Goal: Transaction & Acquisition: Download file/media

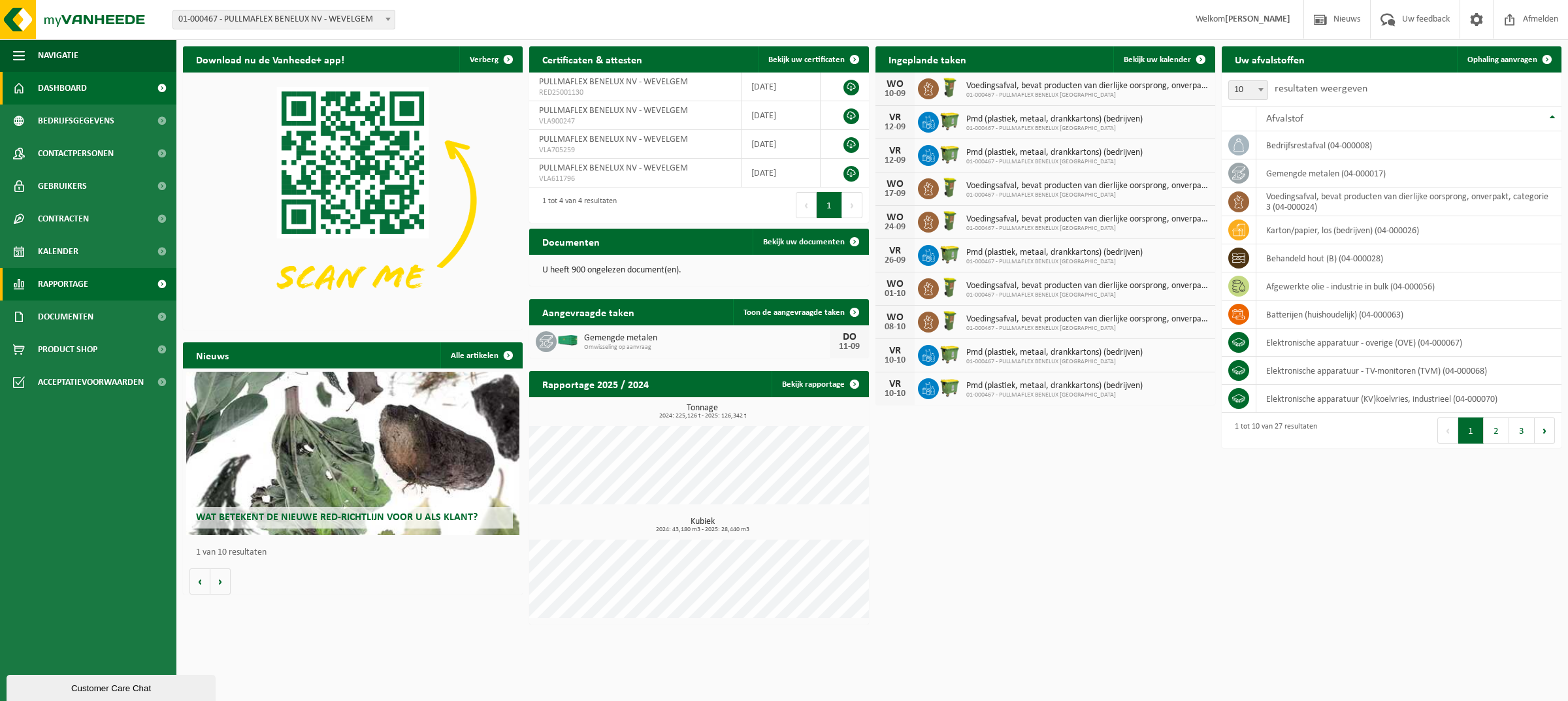
click at [65, 285] on span "Rapportage" at bounding box center [62, 284] width 50 height 33
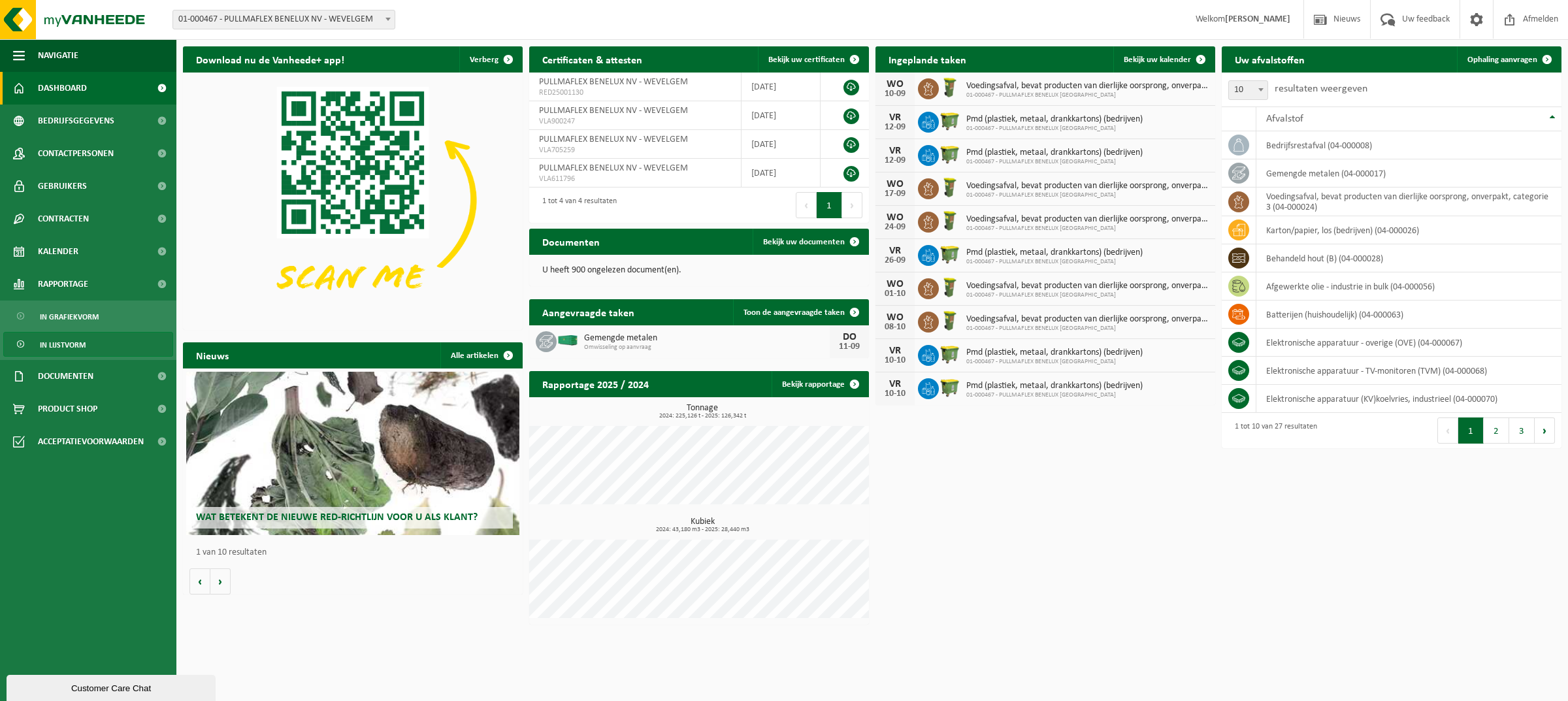
click at [50, 342] on span "In lijstvorm" at bounding box center [63, 345] width 46 height 25
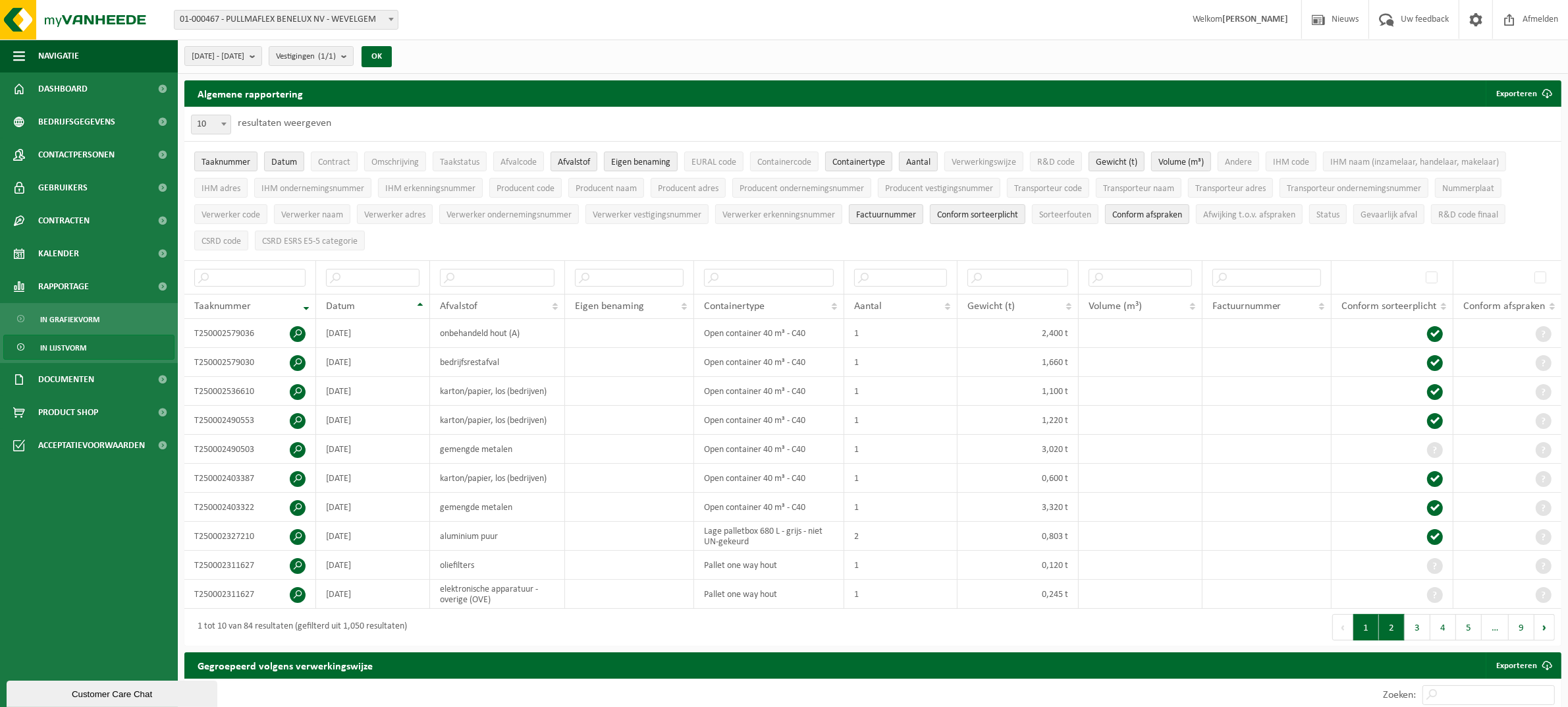
click at [1387, 631] on button "2" at bounding box center [1391, 627] width 26 height 26
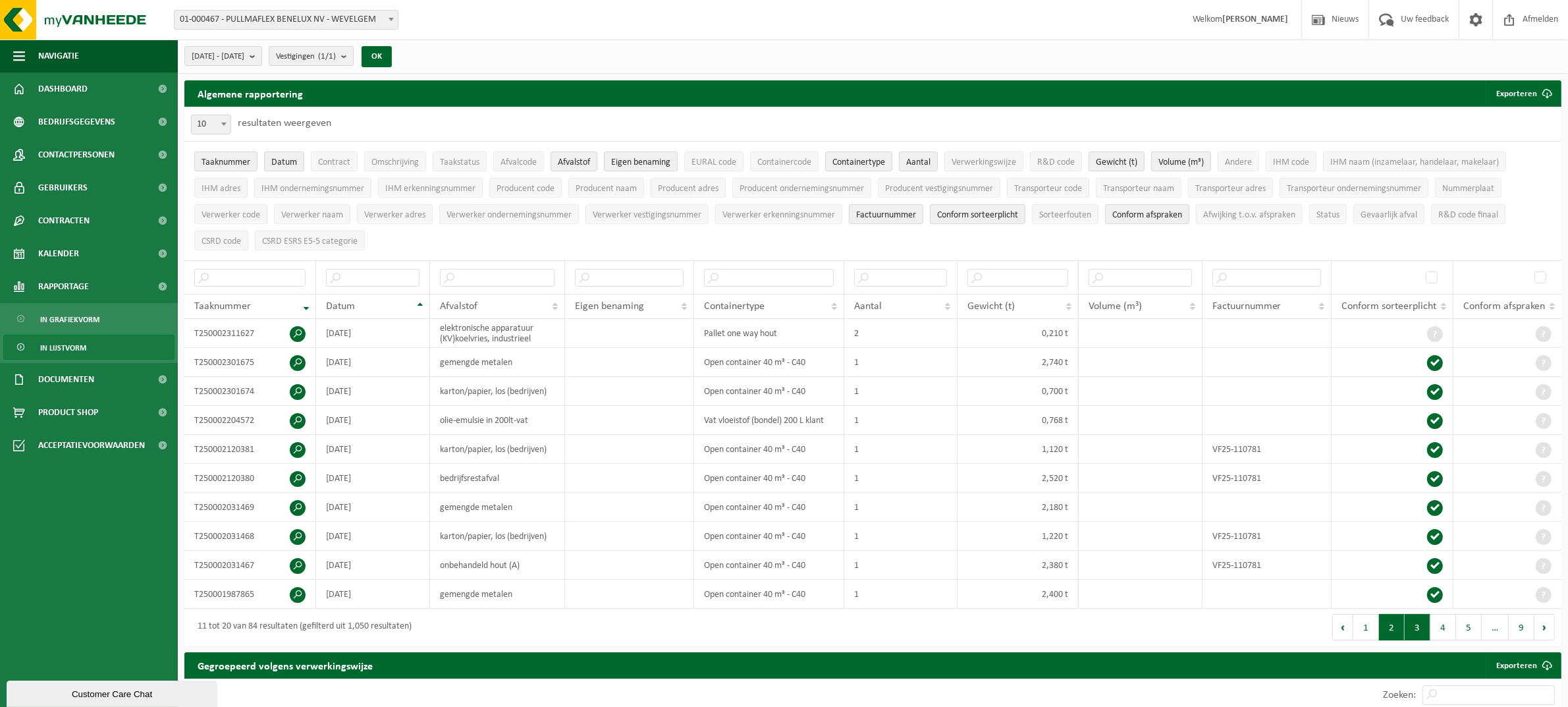
click at [1422, 633] on button "3" at bounding box center [1417, 627] width 26 height 26
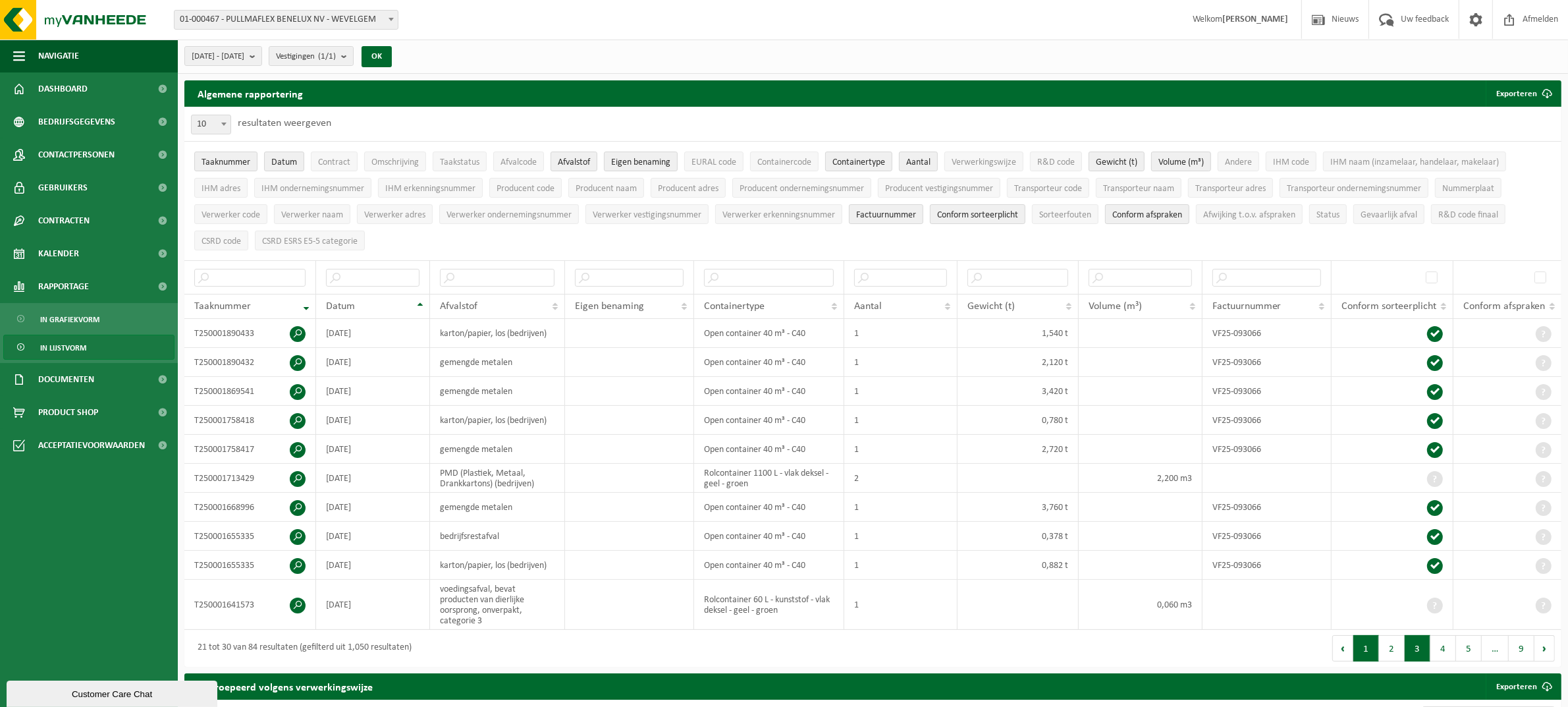
click at [1365, 656] on button "1" at bounding box center [1366, 649] width 26 height 26
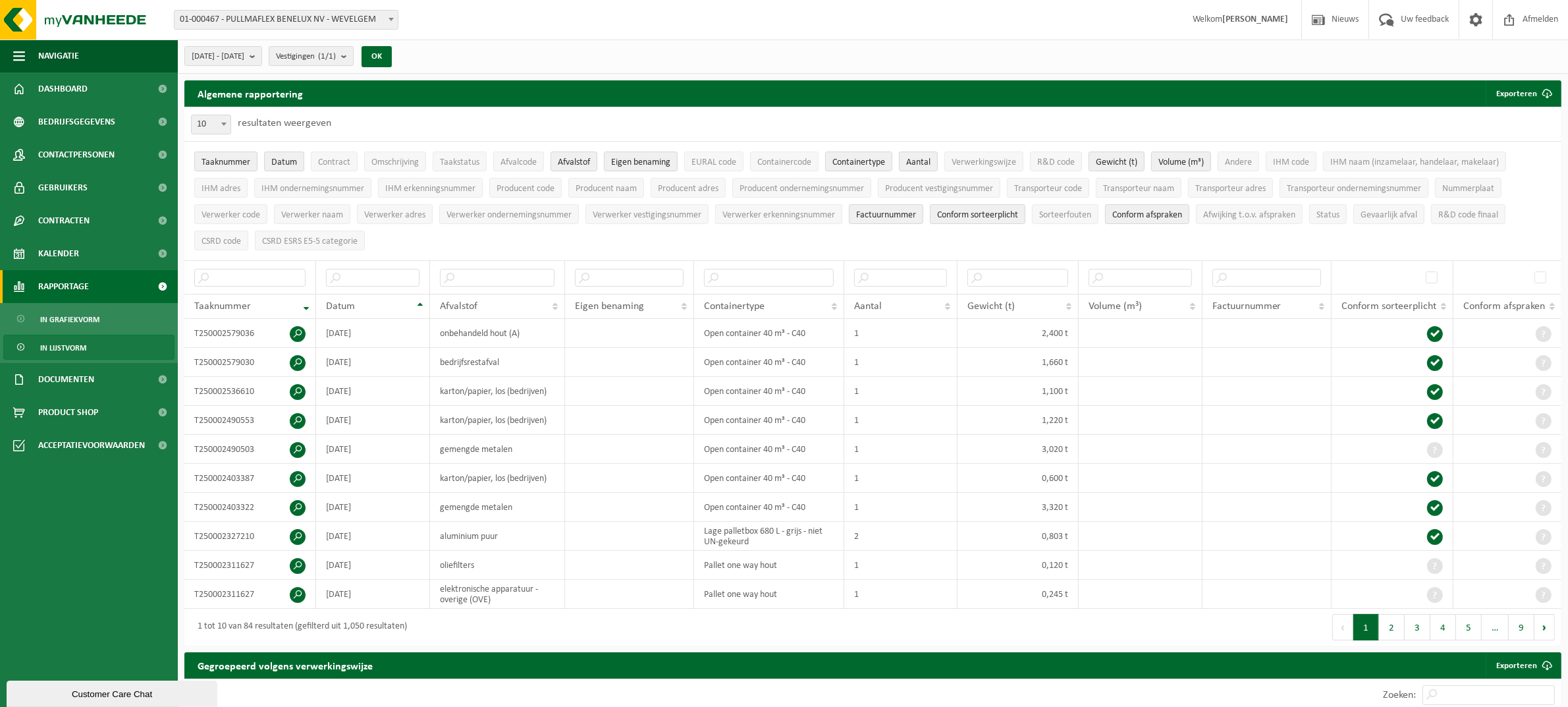
click at [50, 285] on span "Rapportage" at bounding box center [63, 287] width 50 height 33
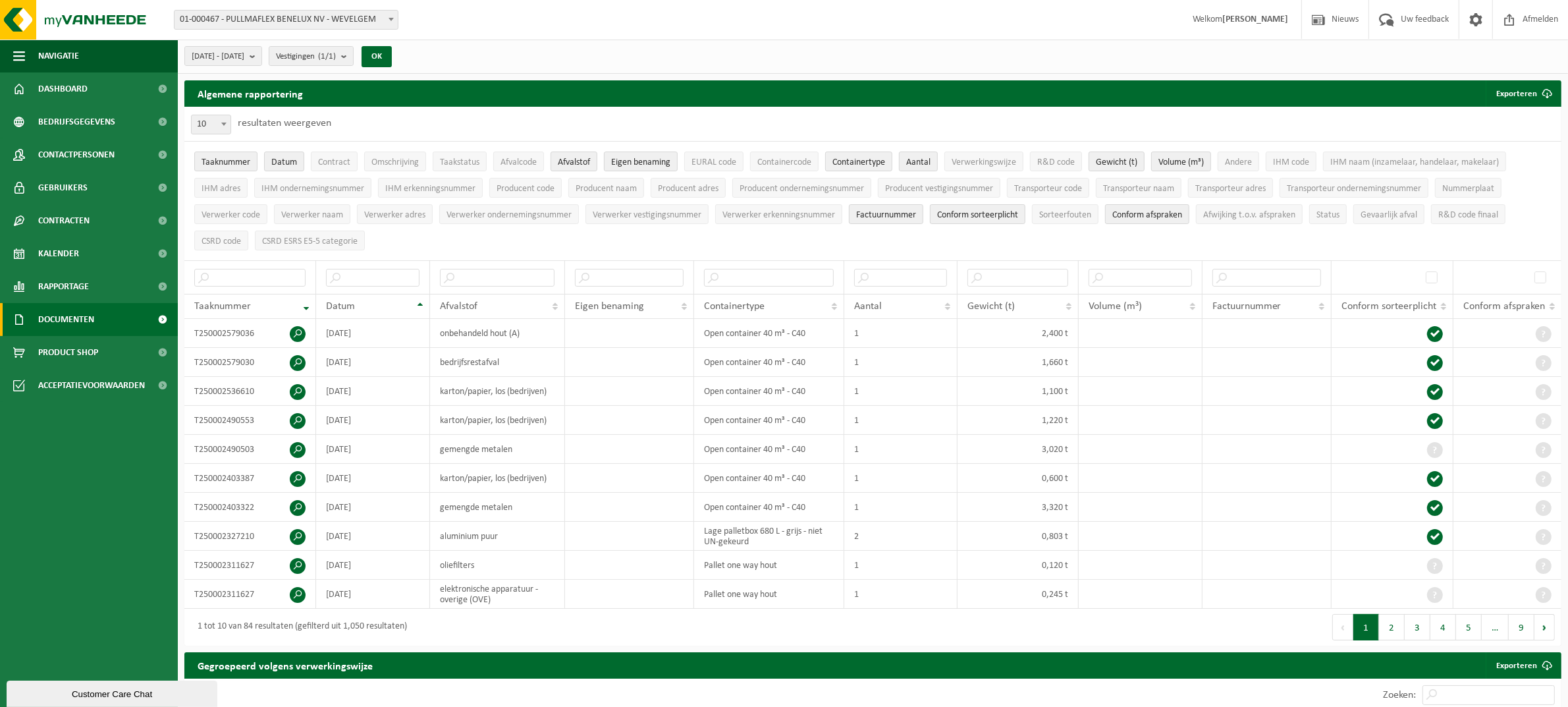
click at [56, 316] on span "Documenten" at bounding box center [66, 319] width 56 height 33
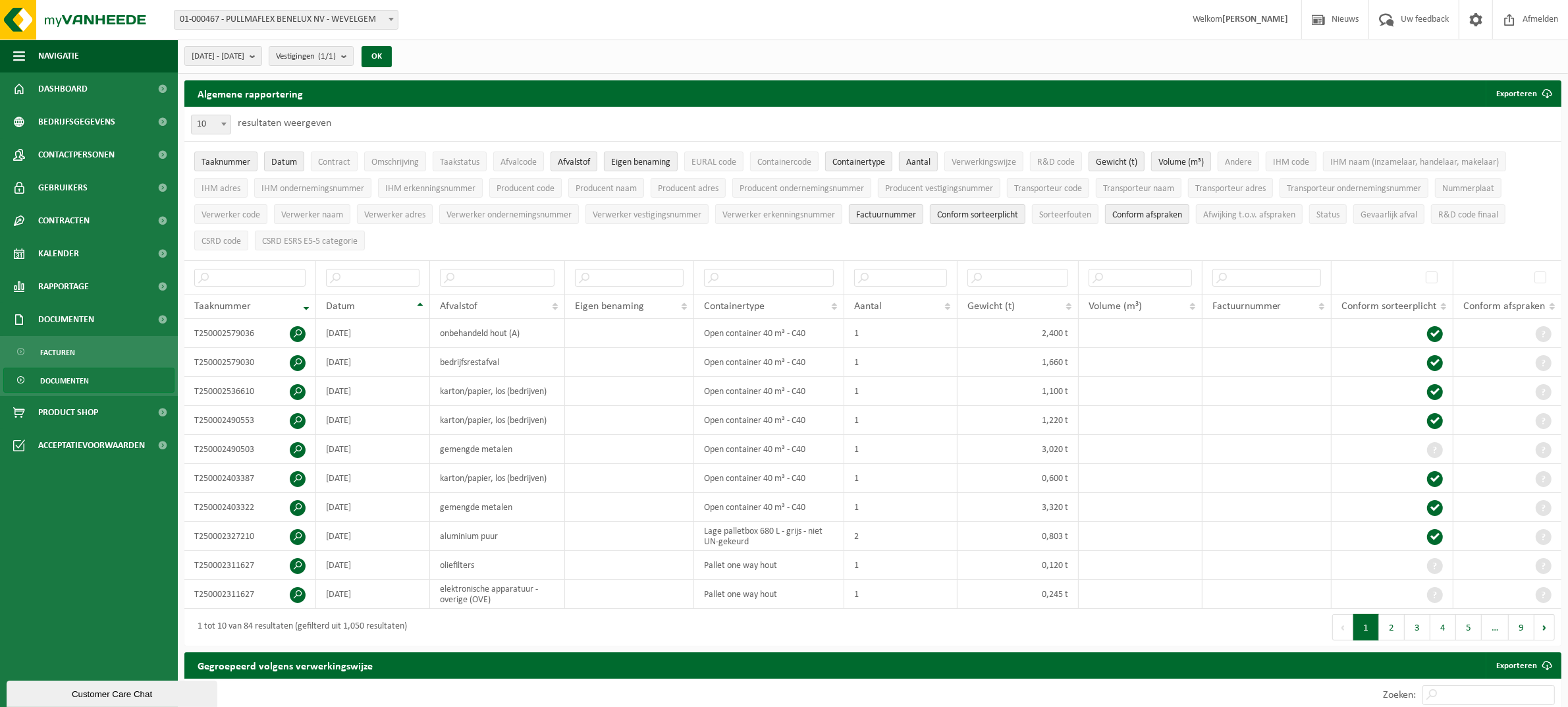
click at [63, 376] on span "Documenten" at bounding box center [64, 381] width 49 height 25
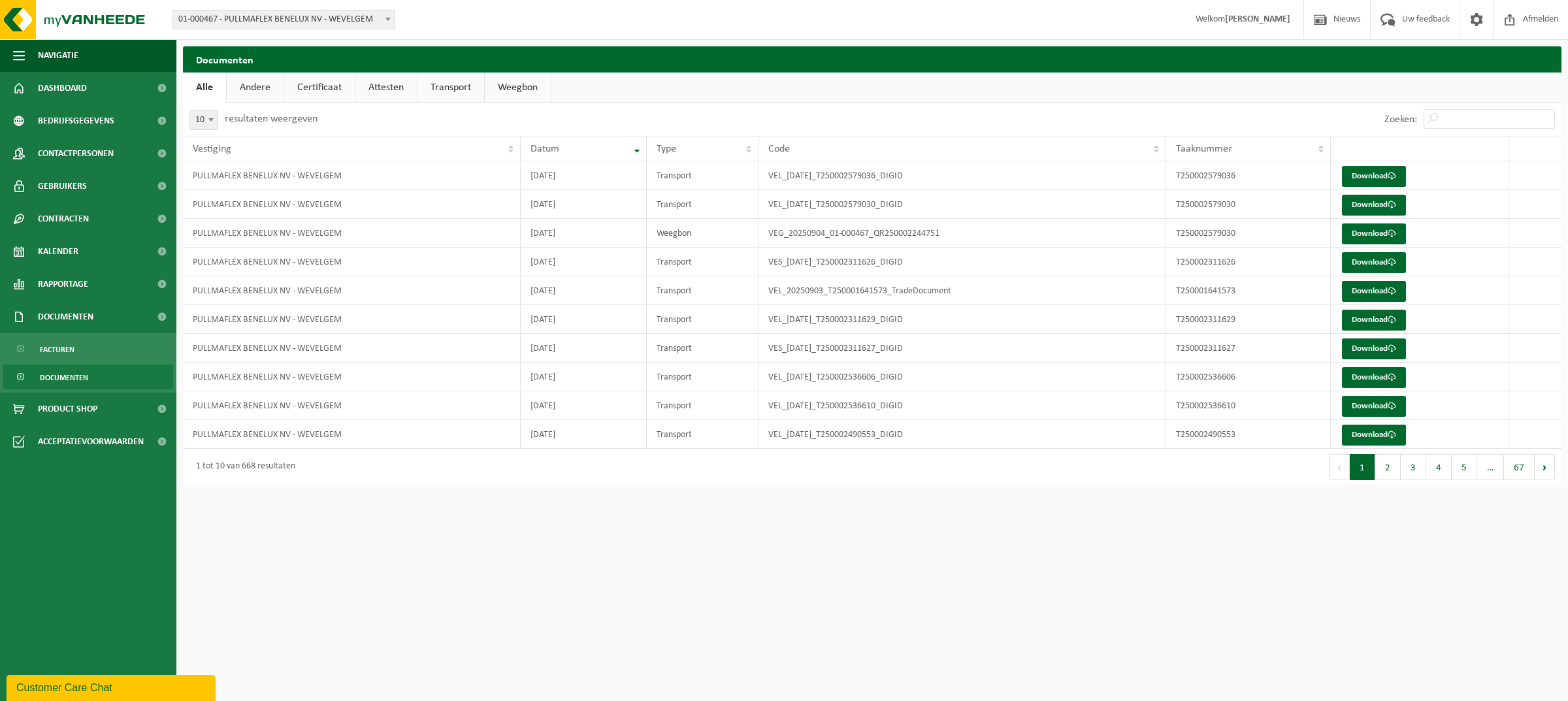
click at [72, 374] on span "Documenten" at bounding box center [64, 377] width 48 height 25
click at [65, 350] on span "Facturen" at bounding box center [57, 350] width 35 height 25
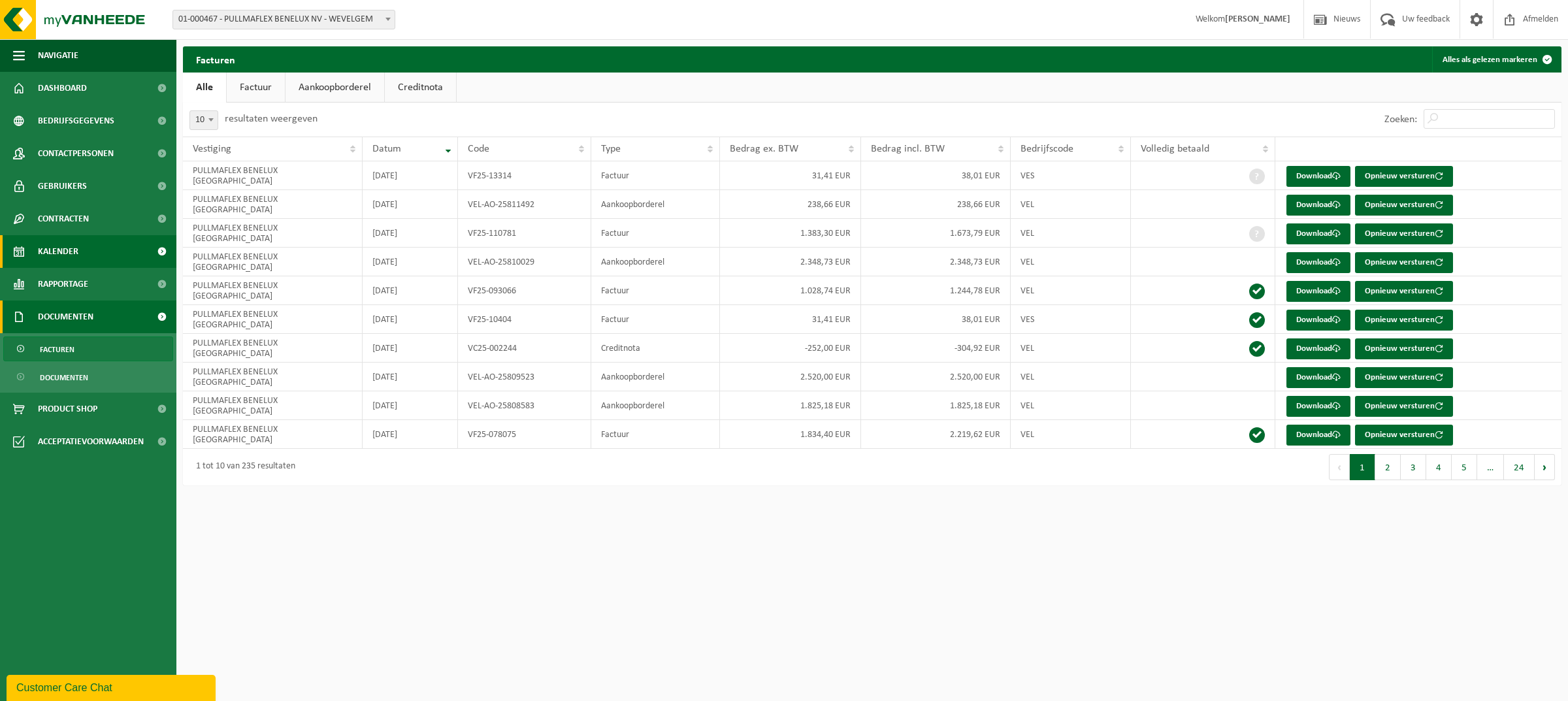
click at [59, 255] on span "Kalender" at bounding box center [58, 251] width 41 height 33
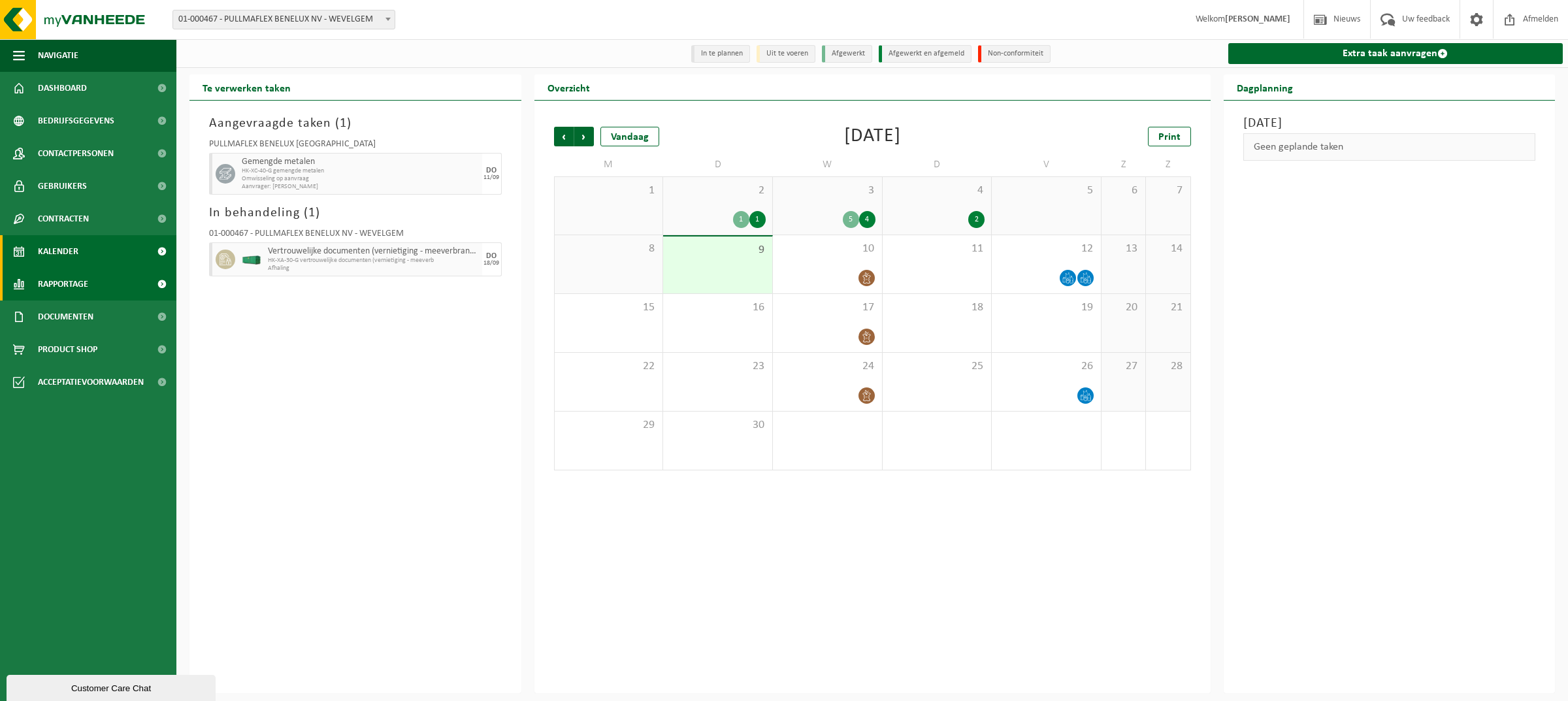
click at [59, 290] on span "Rapportage" at bounding box center [62, 284] width 50 height 33
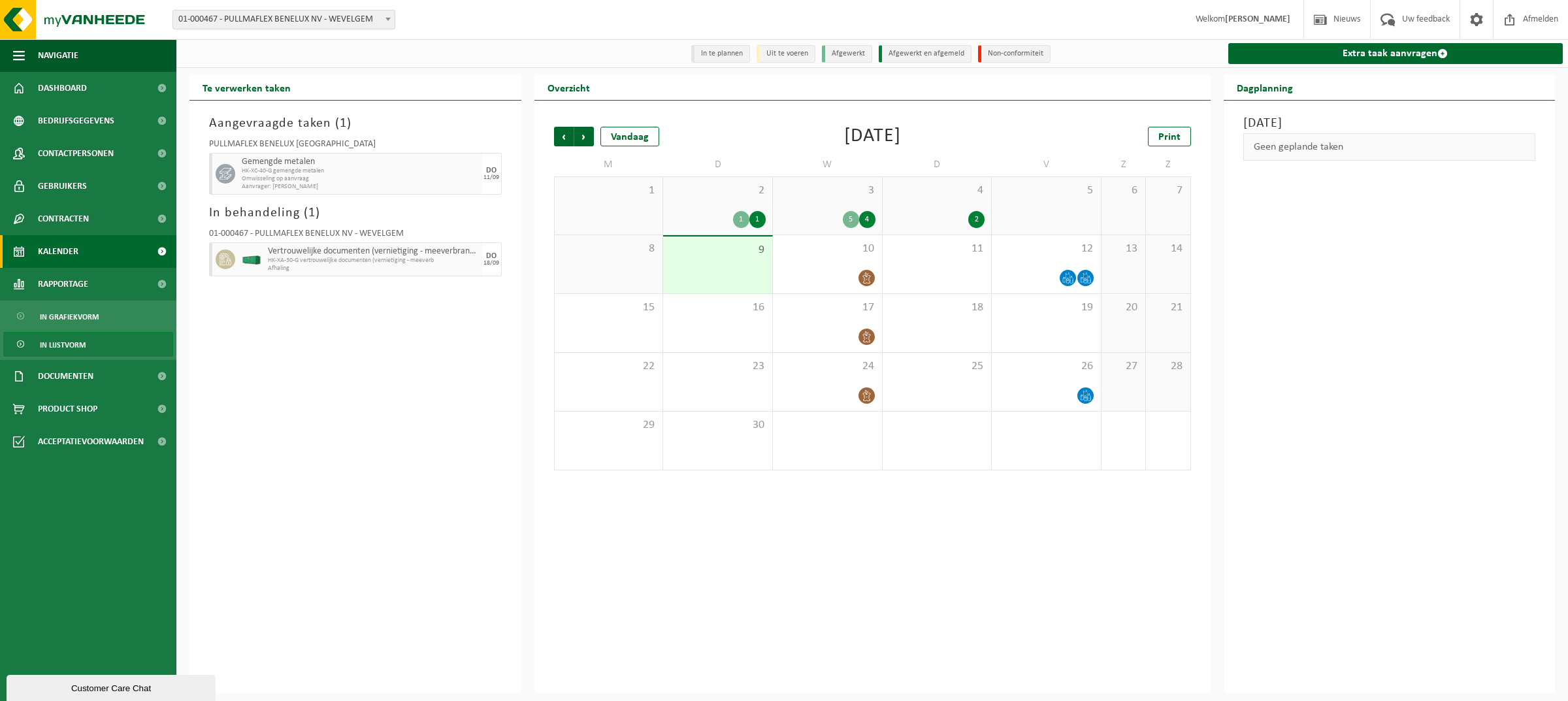
click at [56, 344] on span "In lijstvorm" at bounding box center [63, 345] width 46 height 25
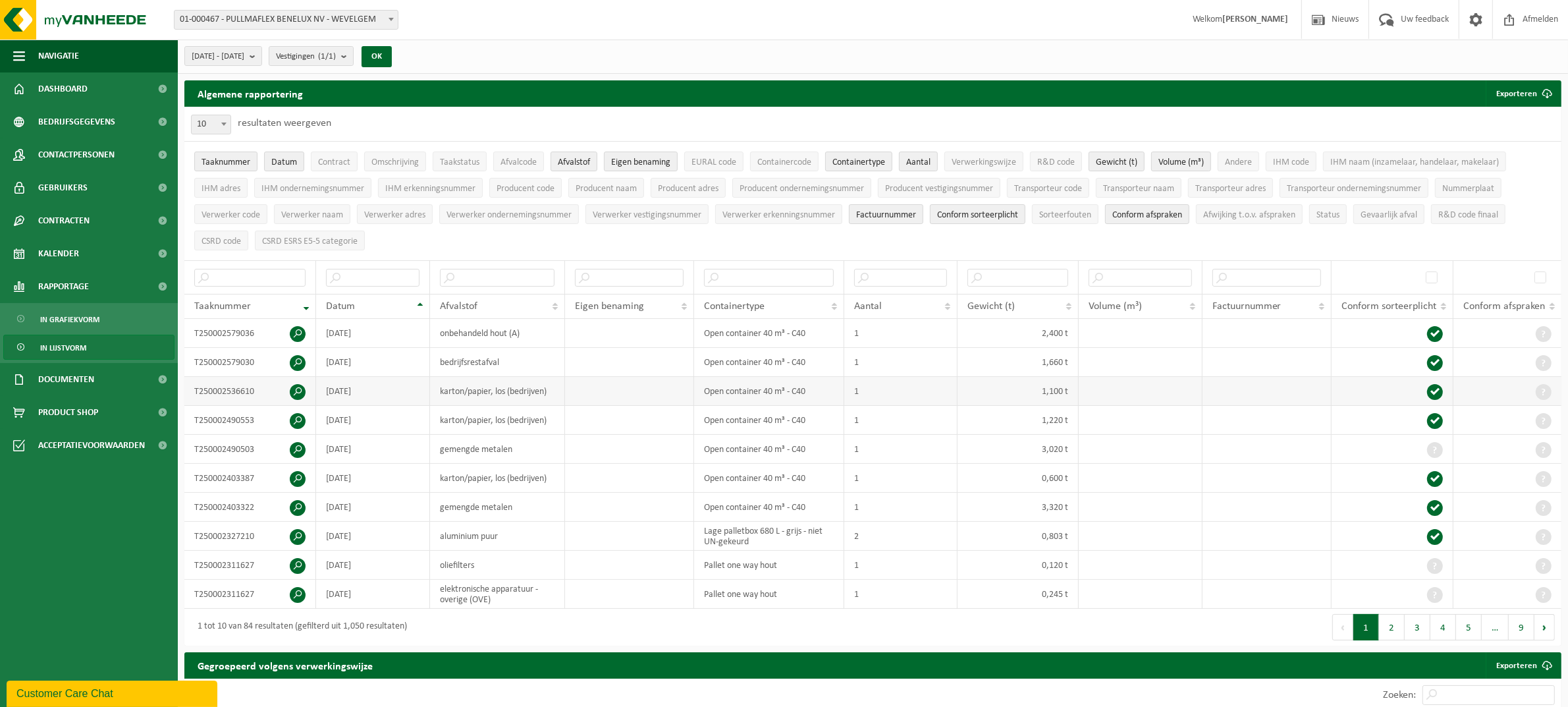
scroll to position [82, 0]
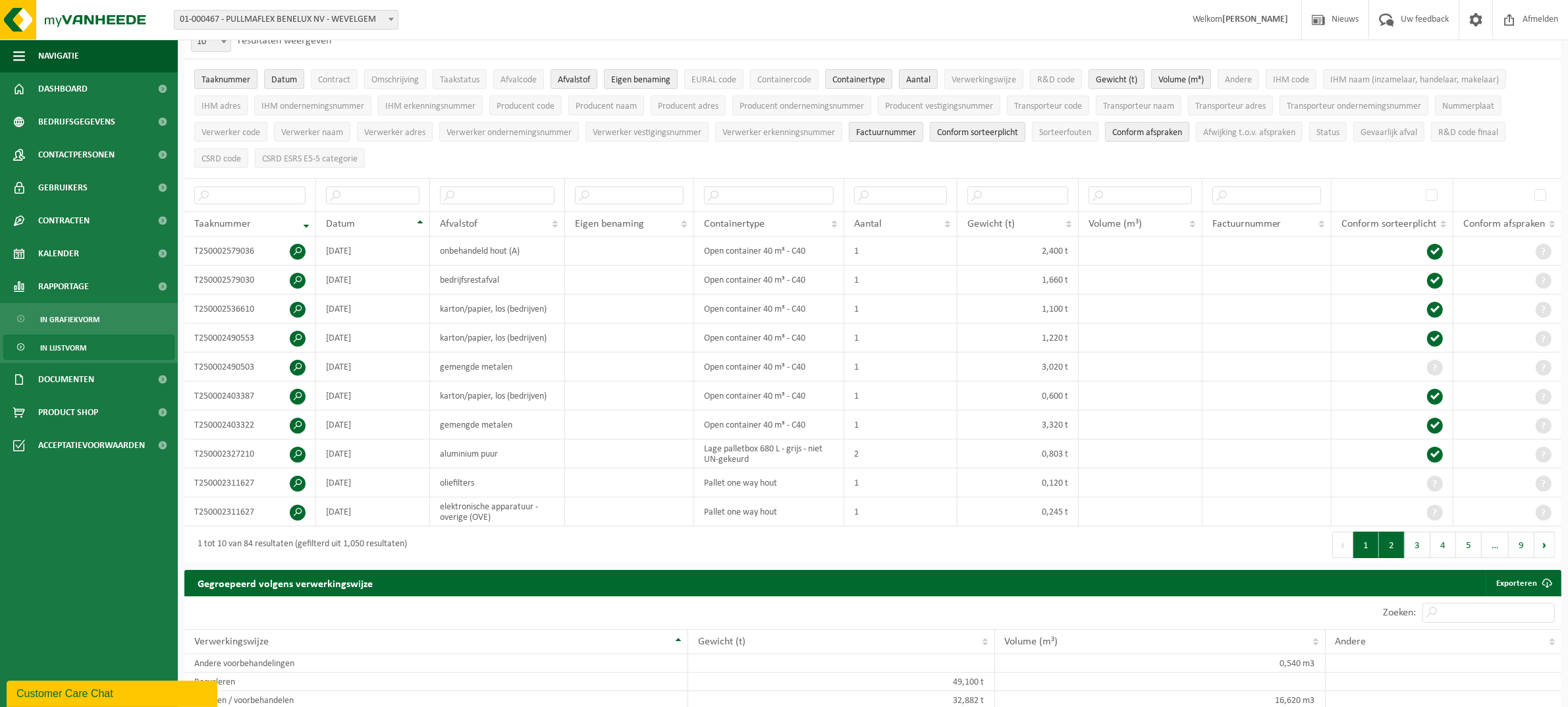
click at [1387, 547] on button "2" at bounding box center [1391, 545] width 26 height 26
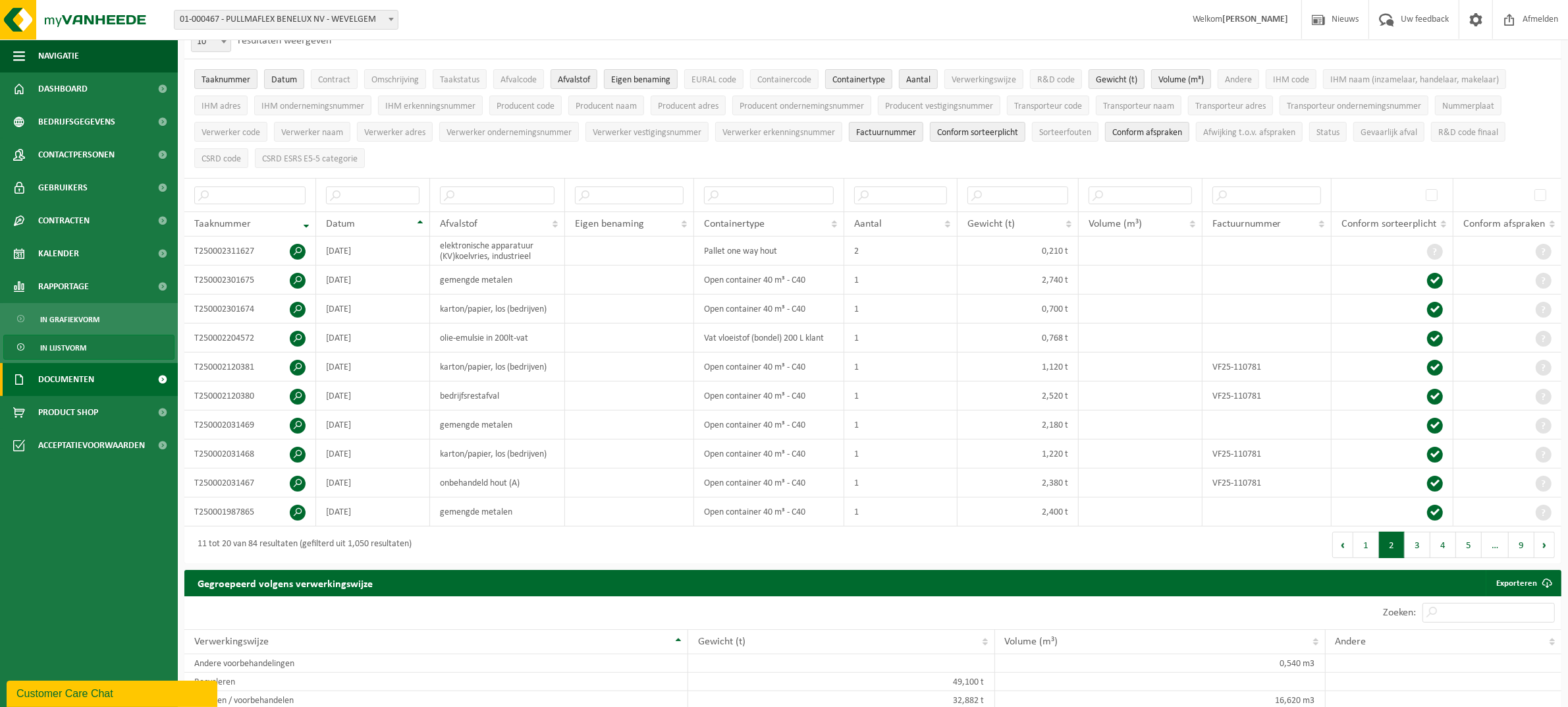
click at [70, 379] on span "Documenten" at bounding box center [66, 379] width 56 height 33
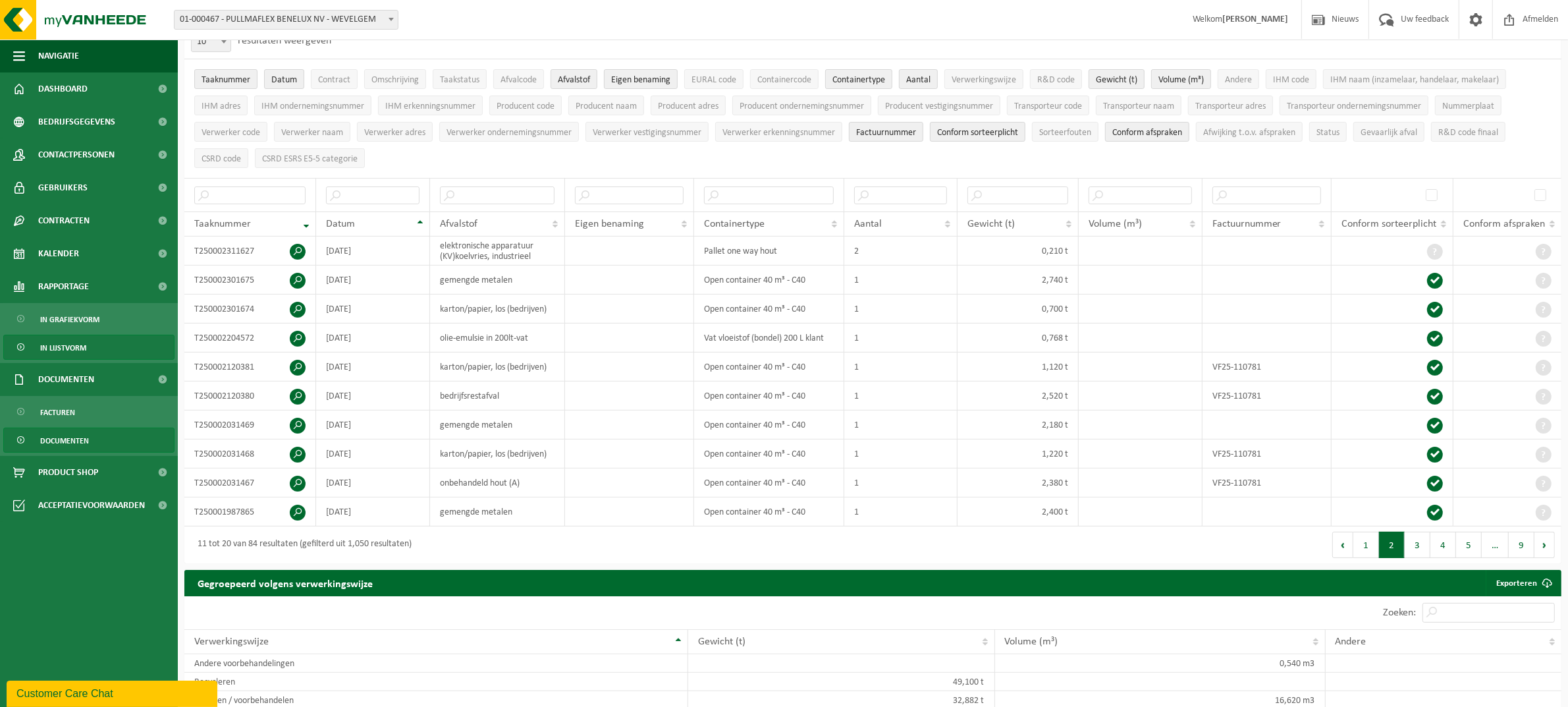
click at [68, 436] on span "Documenten" at bounding box center [64, 441] width 49 height 25
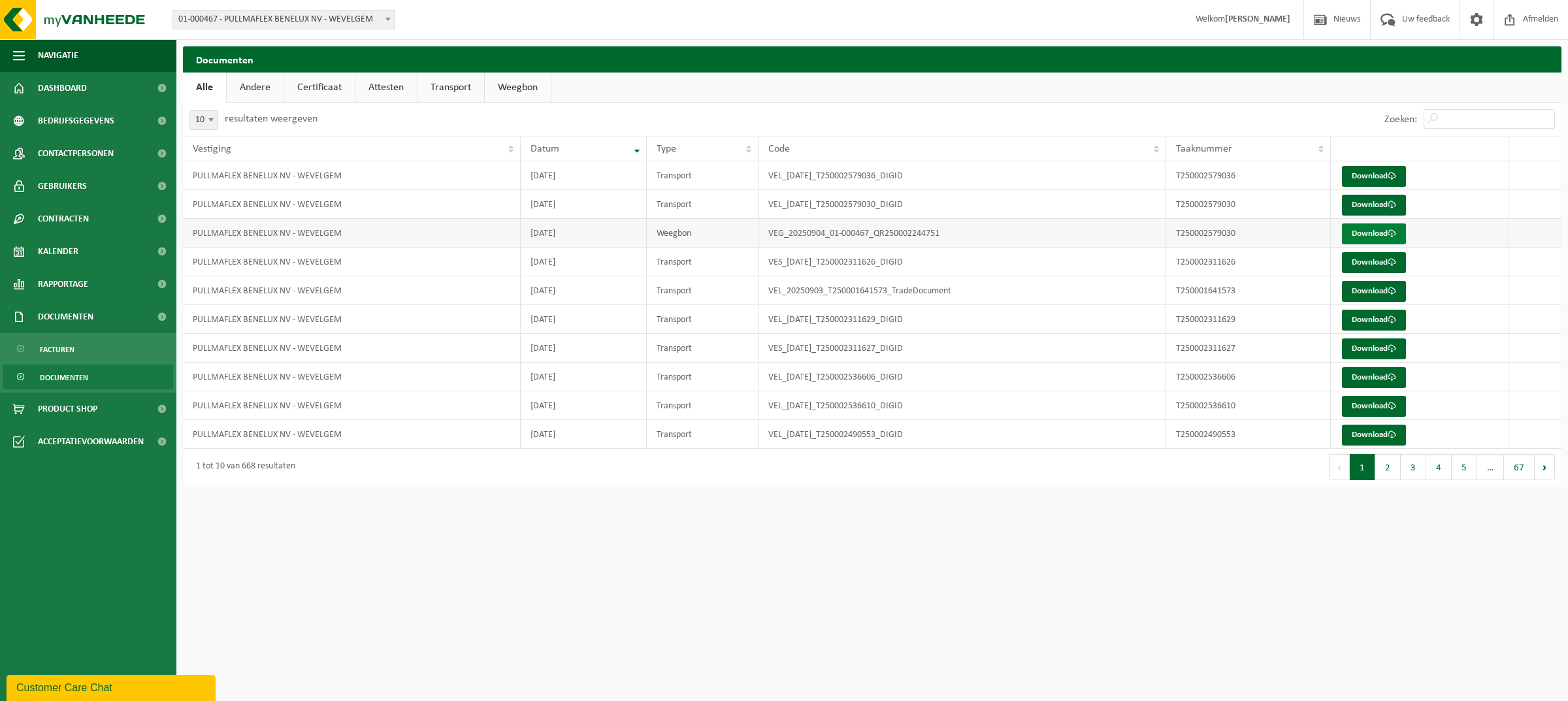
click at [1374, 233] on link "Download" at bounding box center [1374, 234] width 64 height 21
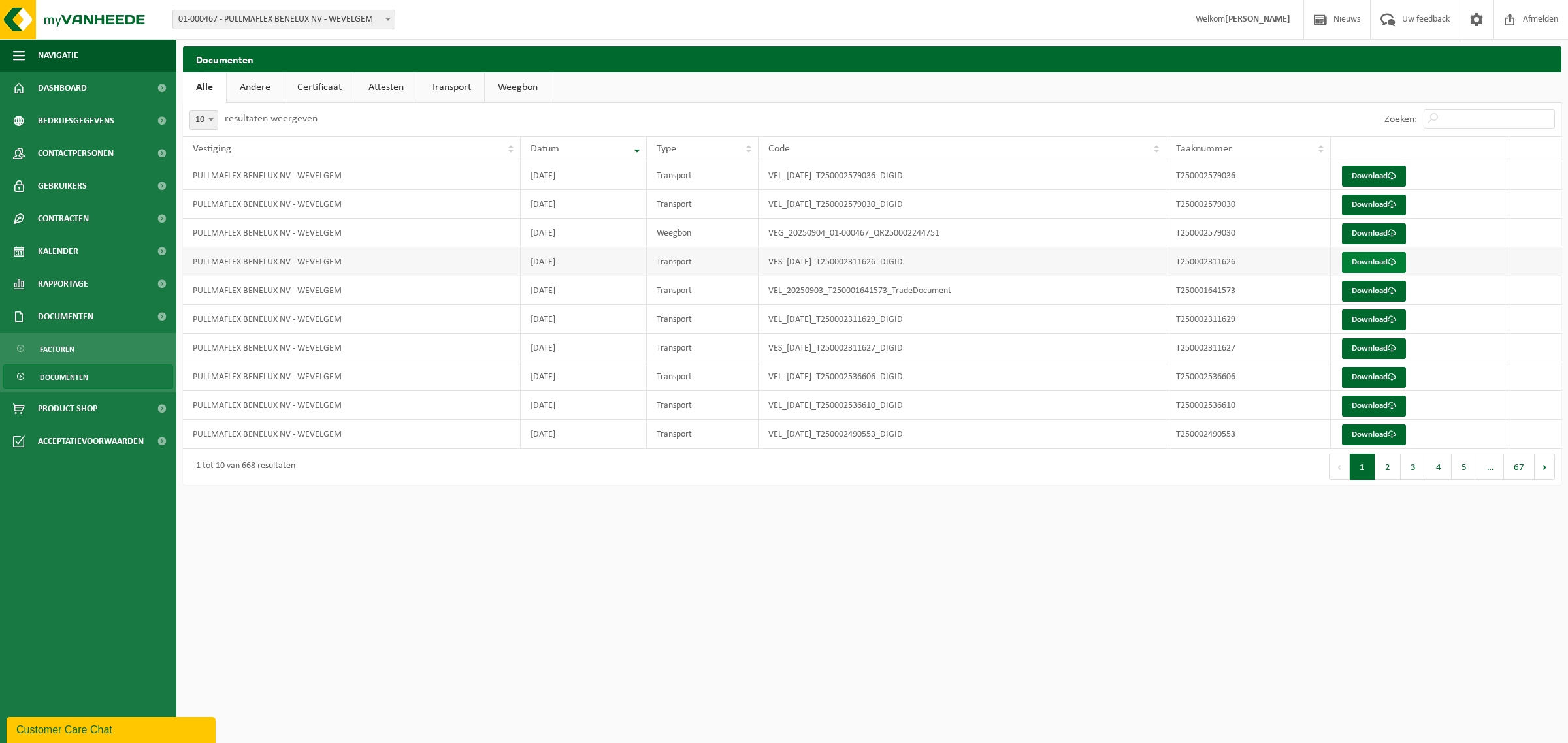
click at [1370, 256] on link "Download" at bounding box center [1374, 262] width 64 height 21
click at [75, 120] on span "Bedrijfsgegevens" at bounding box center [75, 121] width 76 height 33
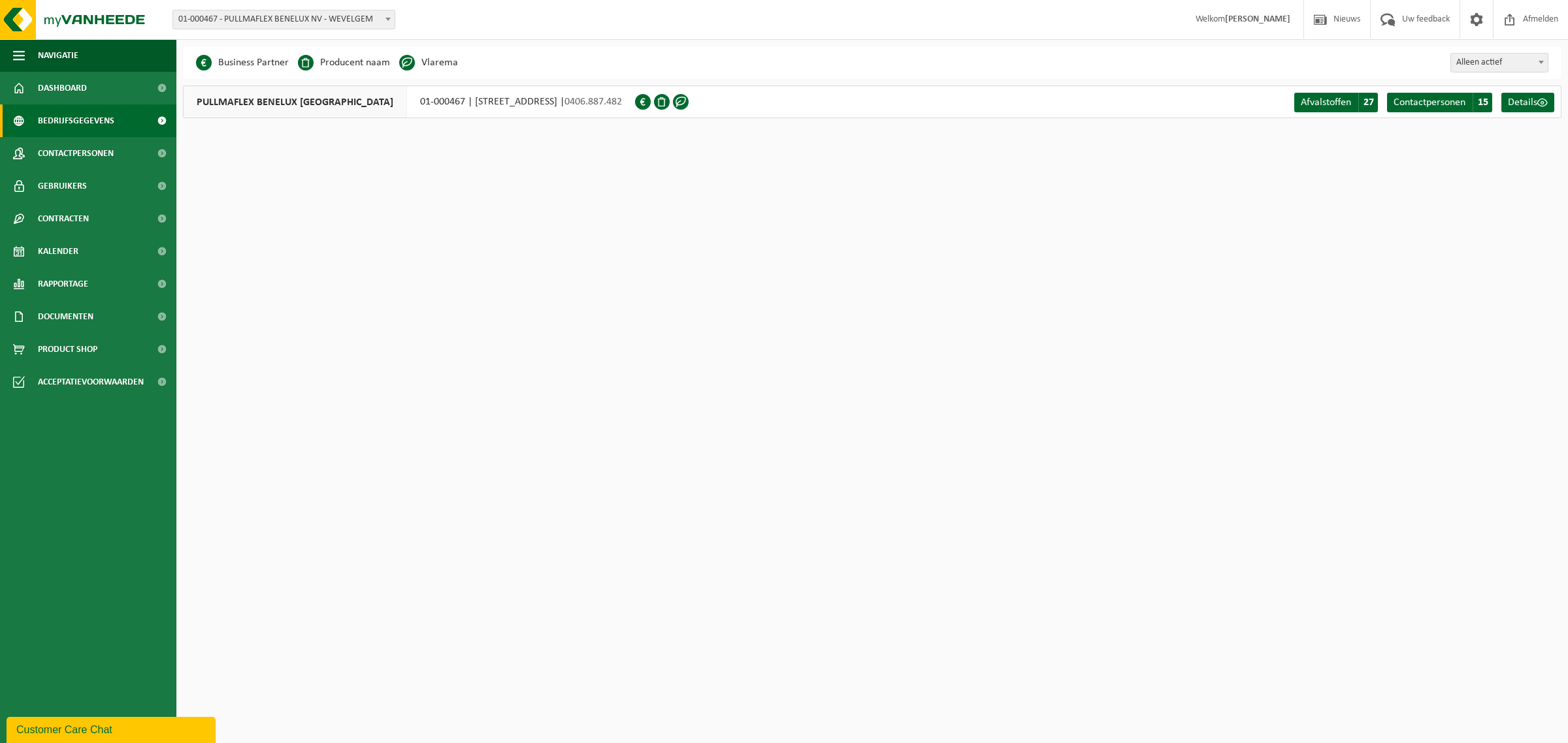
click at [83, 120] on span "Bedrijfsgegevens" at bounding box center [75, 121] width 76 height 33
drag, startPoint x: 776, startPoint y: 216, endPoint x: 566, endPoint y: 160, distance: 217.3
click at [759, 198] on html "Vestiging: 01-000467 - PULLMAFLEX BENELUX NV - WEVELGEM 01-000467 - PULLMAFLEX …" at bounding box center [784, 371] width 1568 height 743
click at [1533, 102] on span "Details" at bounding box center [1523, 103] width 29 height 11
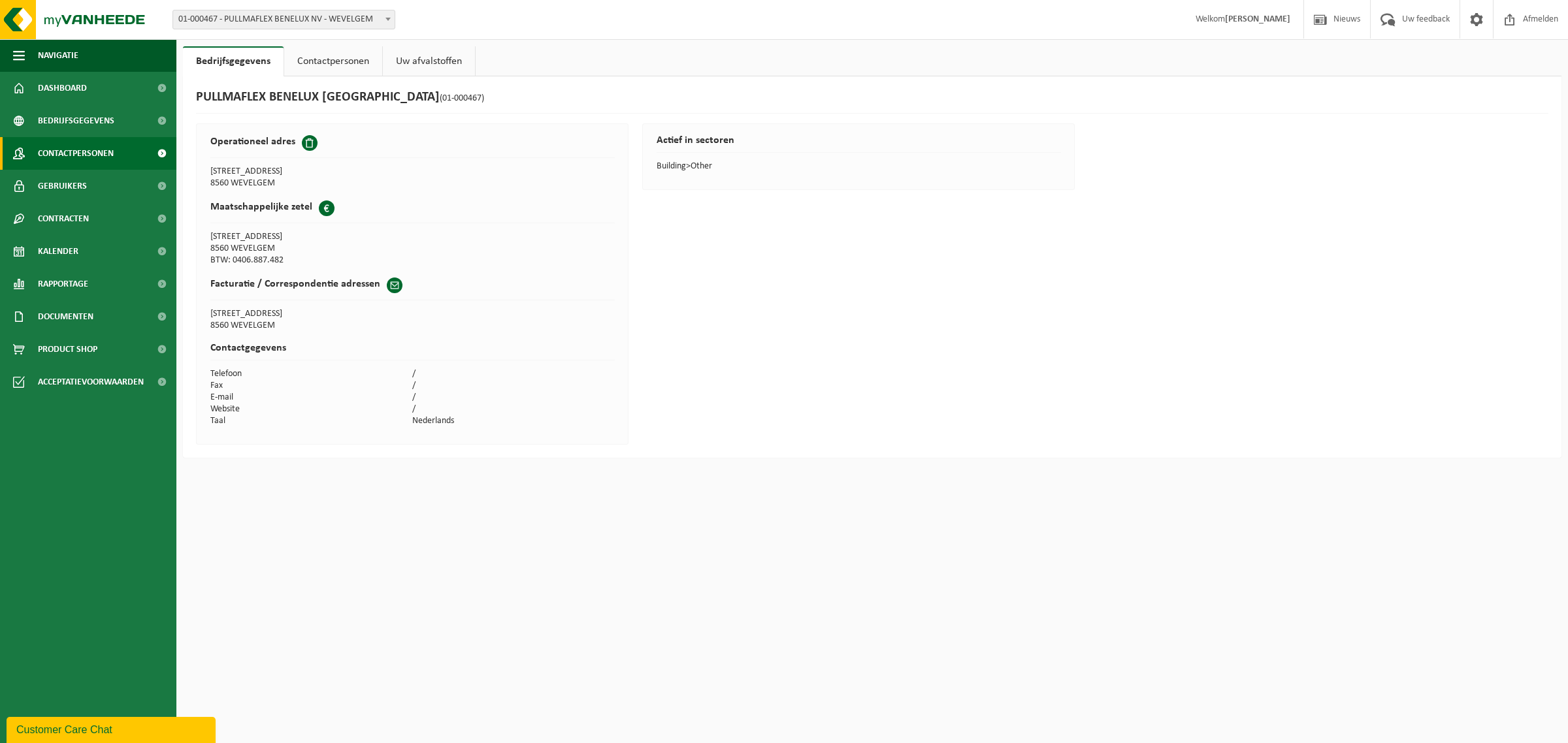
click at [59, 151] on span "Contactpersonen" at bounding box center [75, 154] width 76 height 33
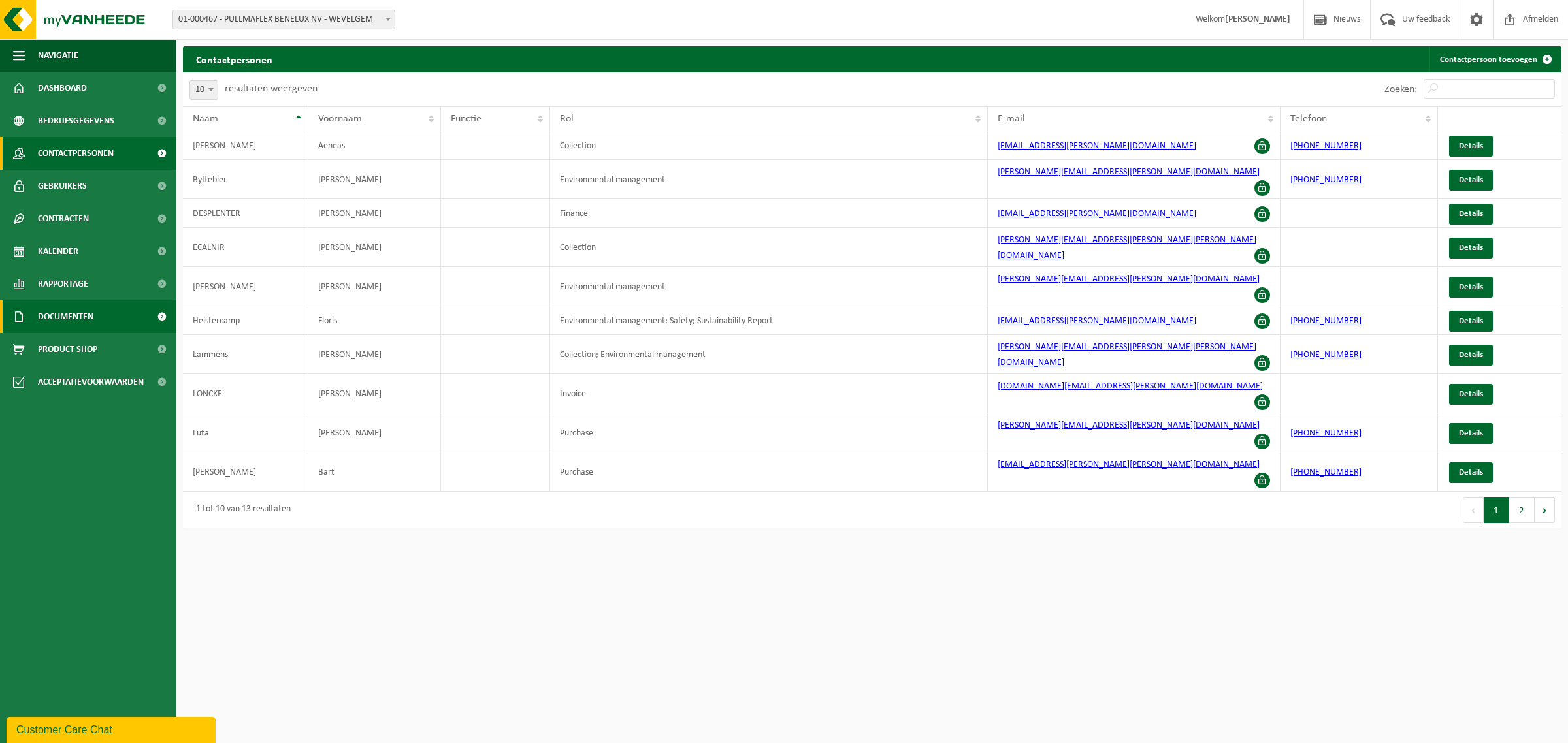
click at [76, 316] on span "Documenten" at bounding box center [65, 317] width 55 height 33
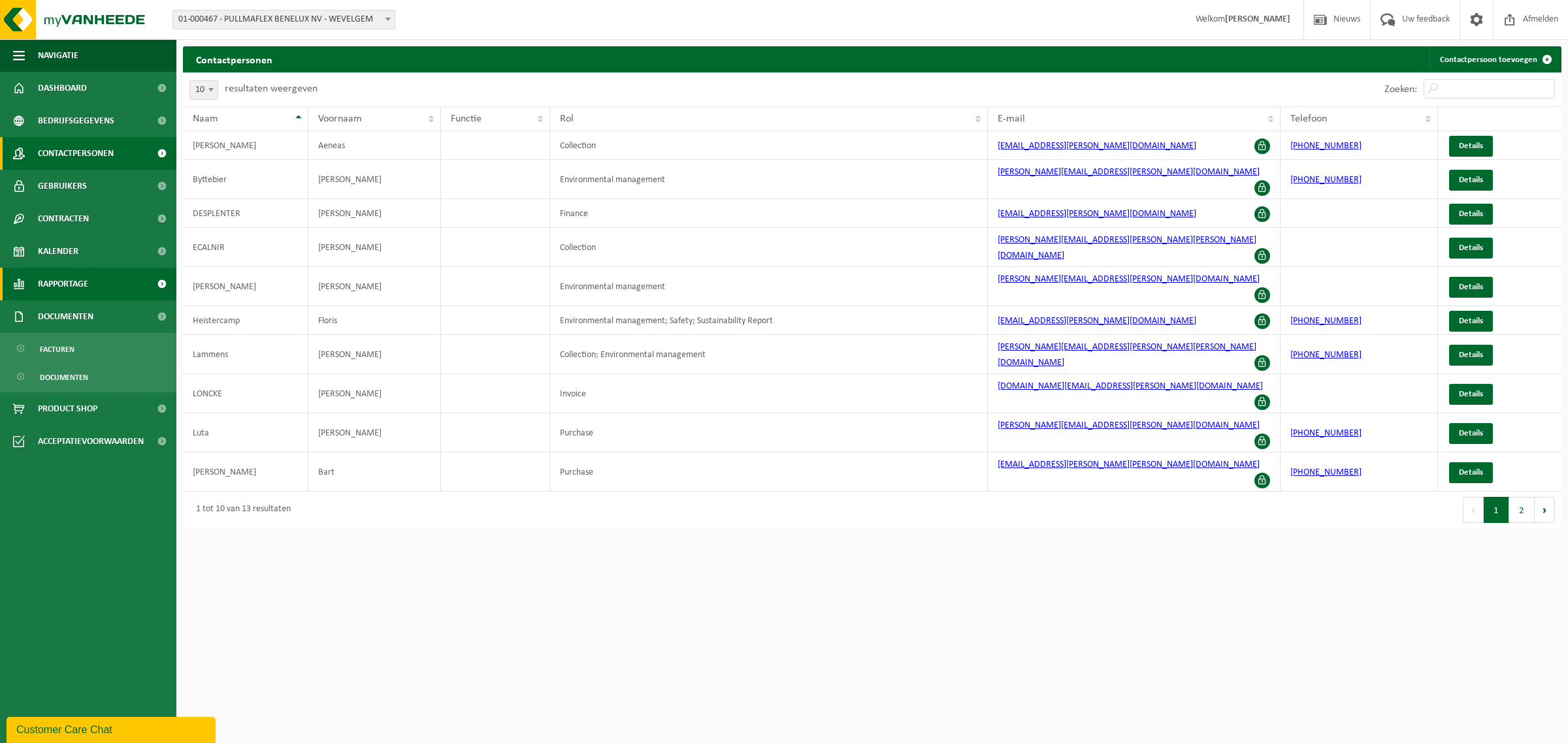
click at [66, 285] on span "Rapportage" at bounding box center [62, 284] width 50 height 33
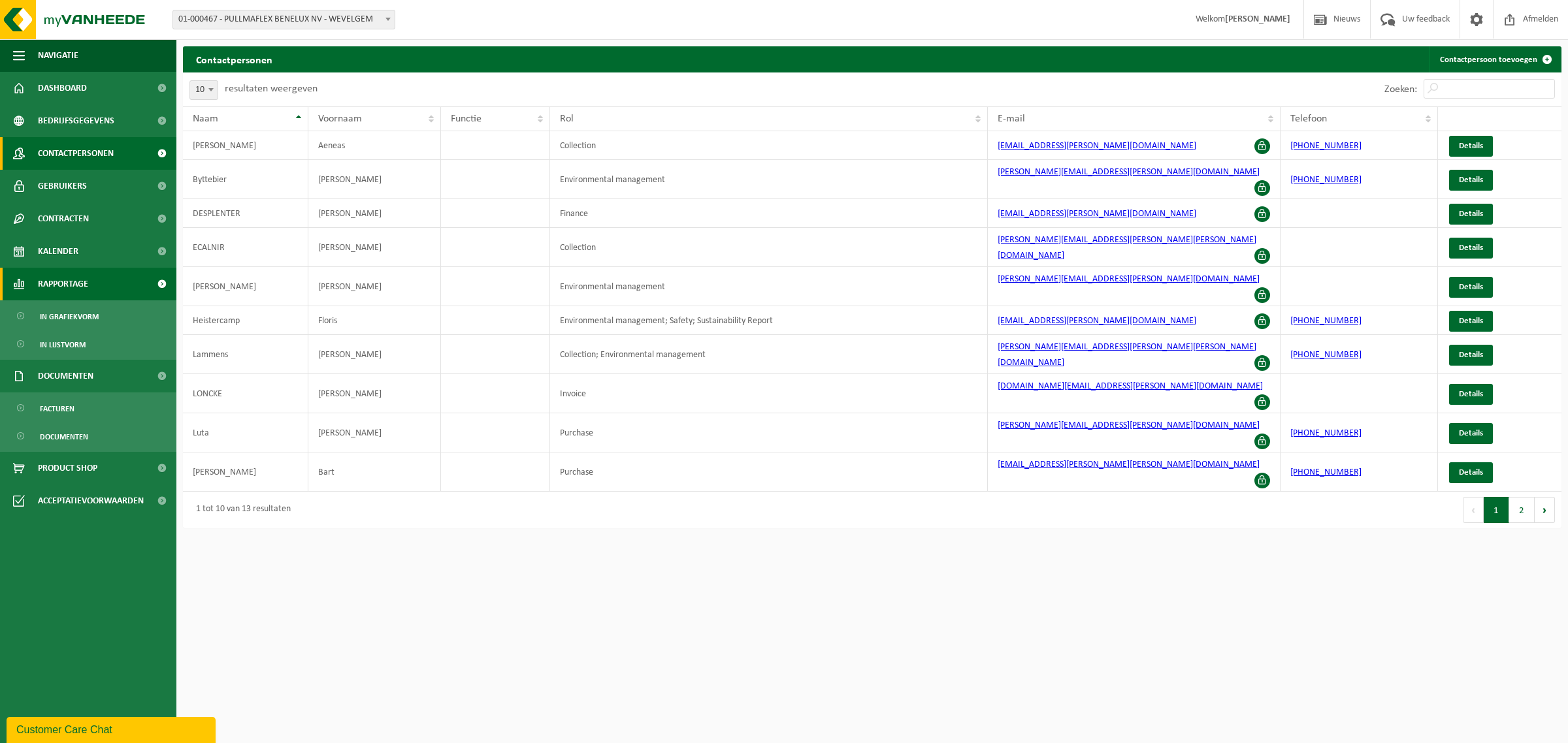
click at [65, 285] on span "Rapportage" at bounding box center [62, 284] width 50 height 33
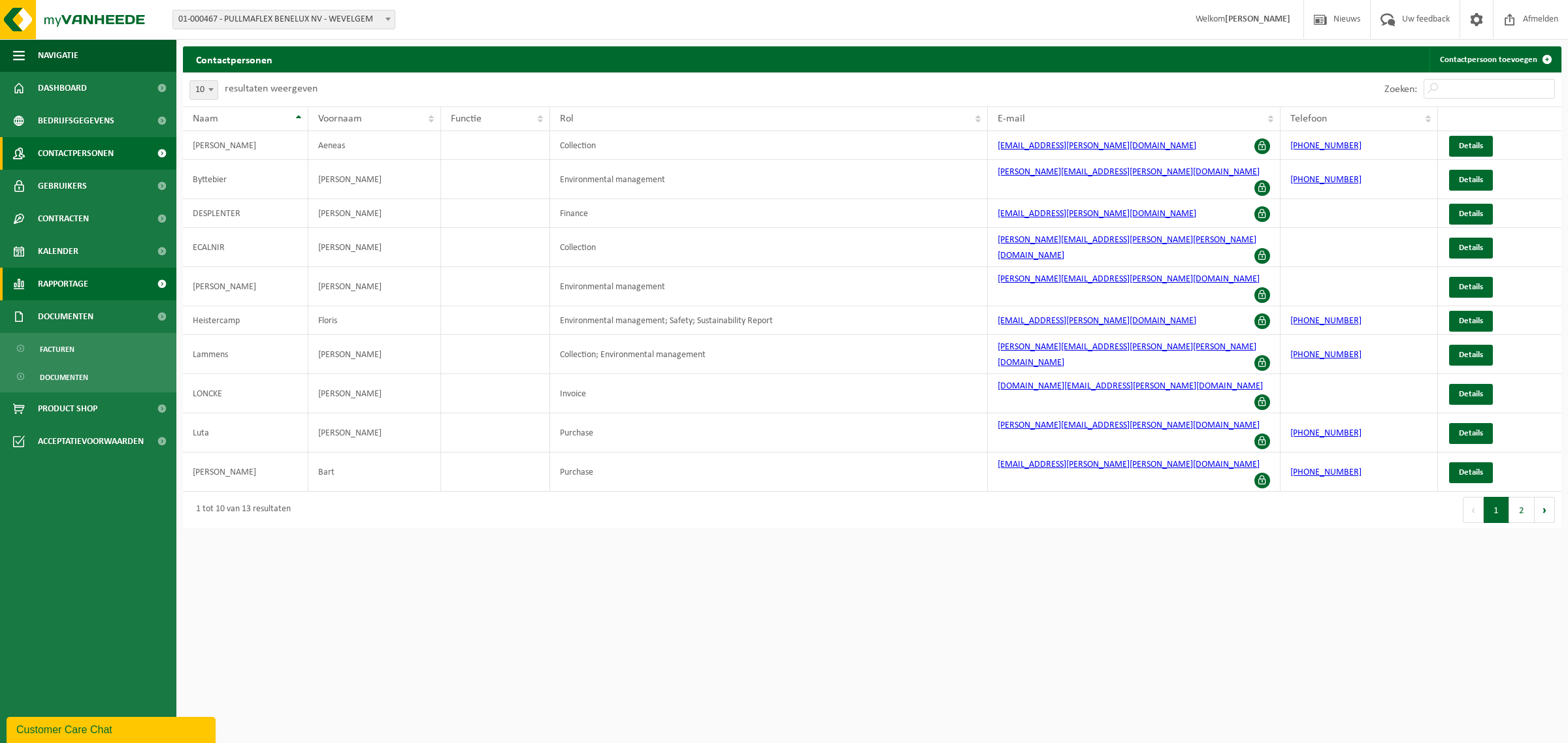
click at [63, 284] on span "Rapportage" at bounding box center [62, 284] width 50 height 33
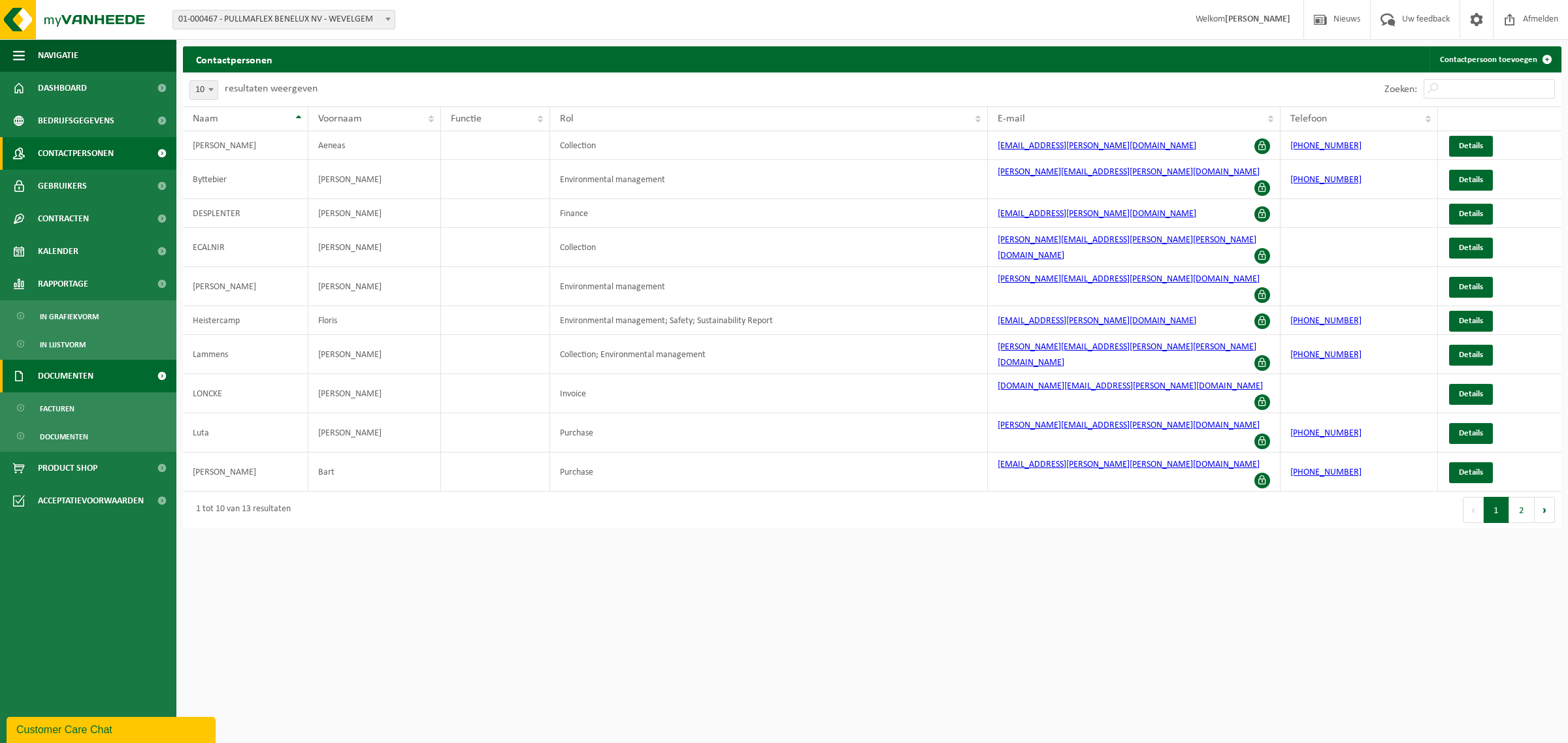
click at [64, 376] on span "Documenten" at bounding box center [65, 376] width 55 height 33
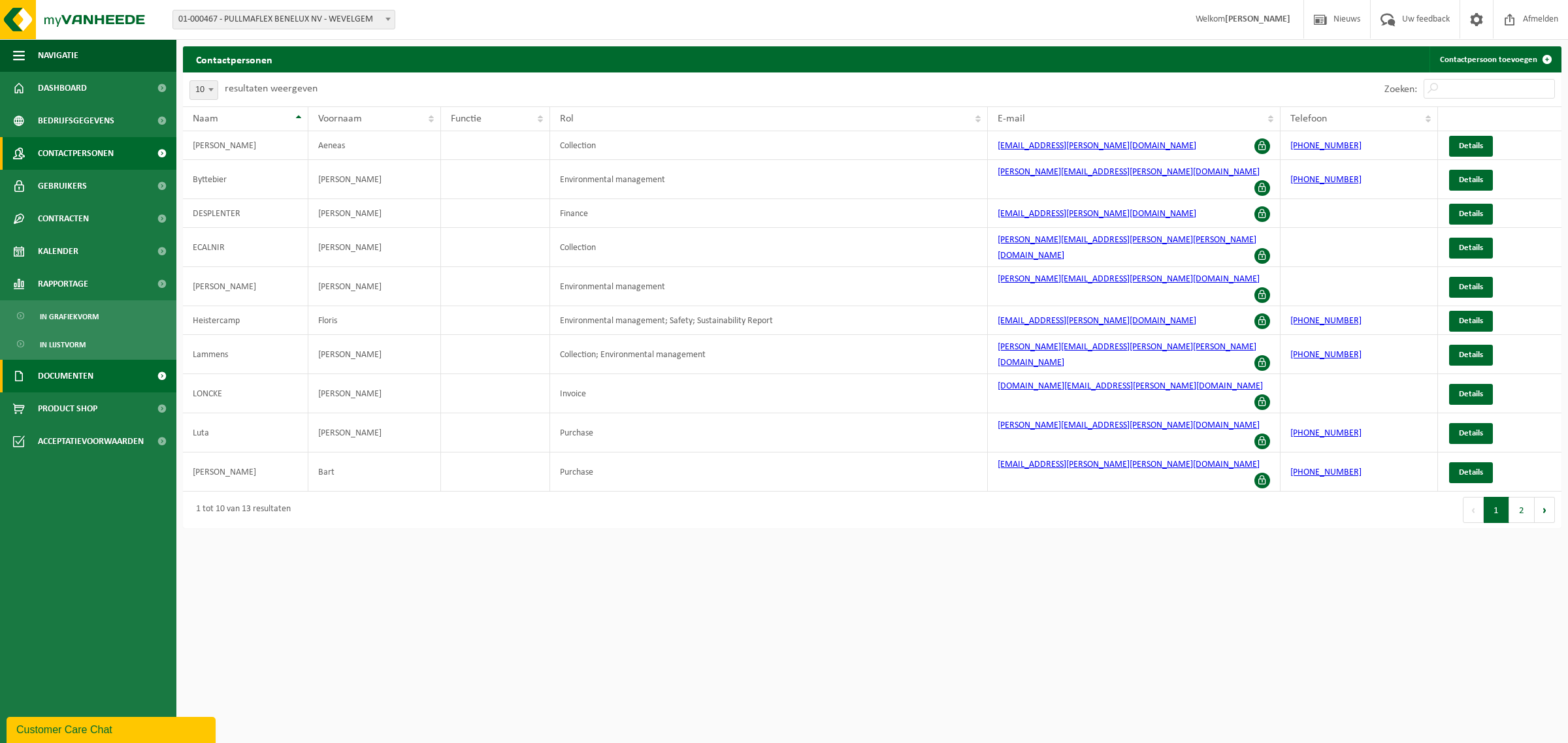
click at [68, 373] on span "Documenten" at bounding box center [65, 376] width 55 height 33
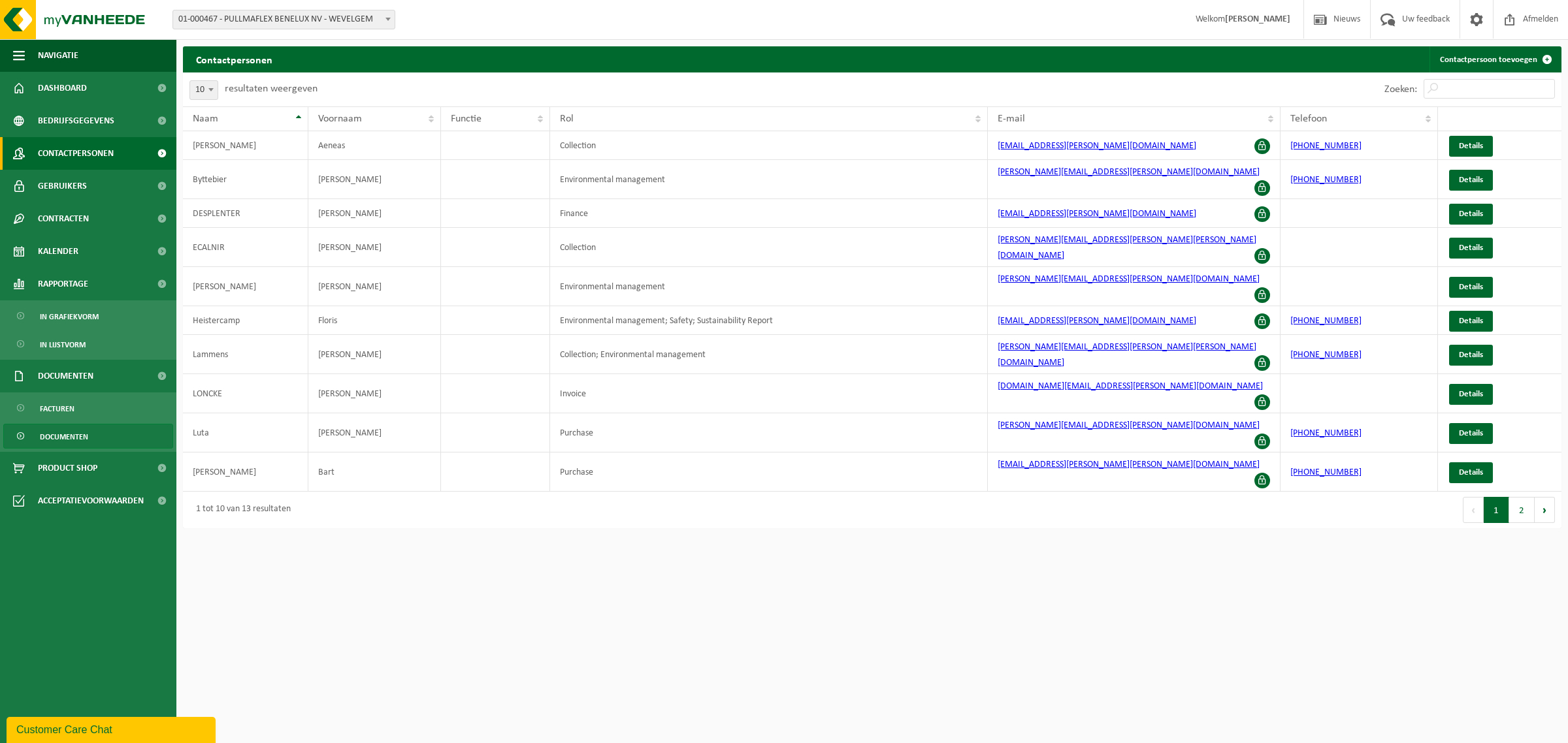
click at [63, 438] on span "Documenten" at bounding box center [64, 437] width 48 height 25
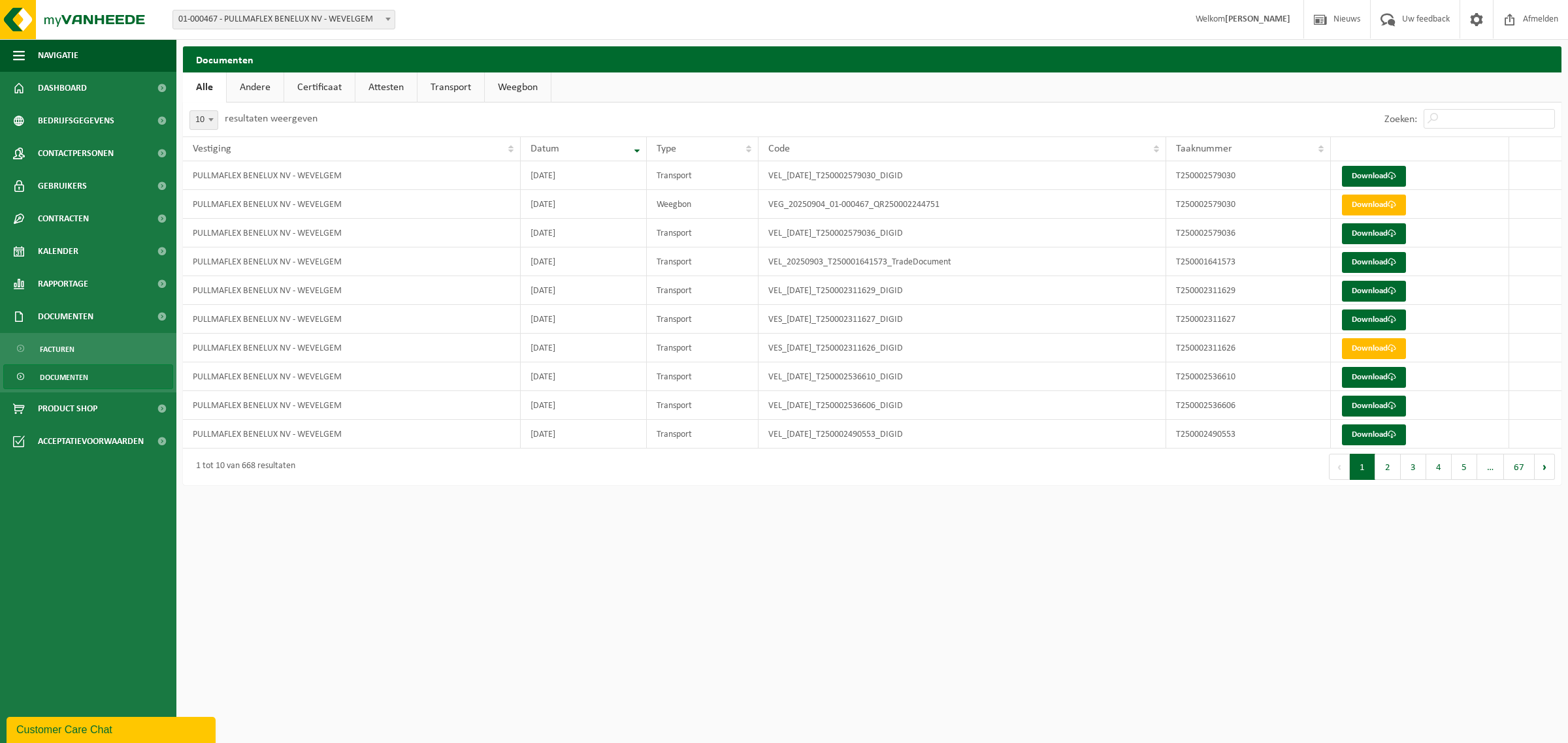
click at [321, 89] on link "Certificaat" at bounding box center [320, 87] width 71 height 30
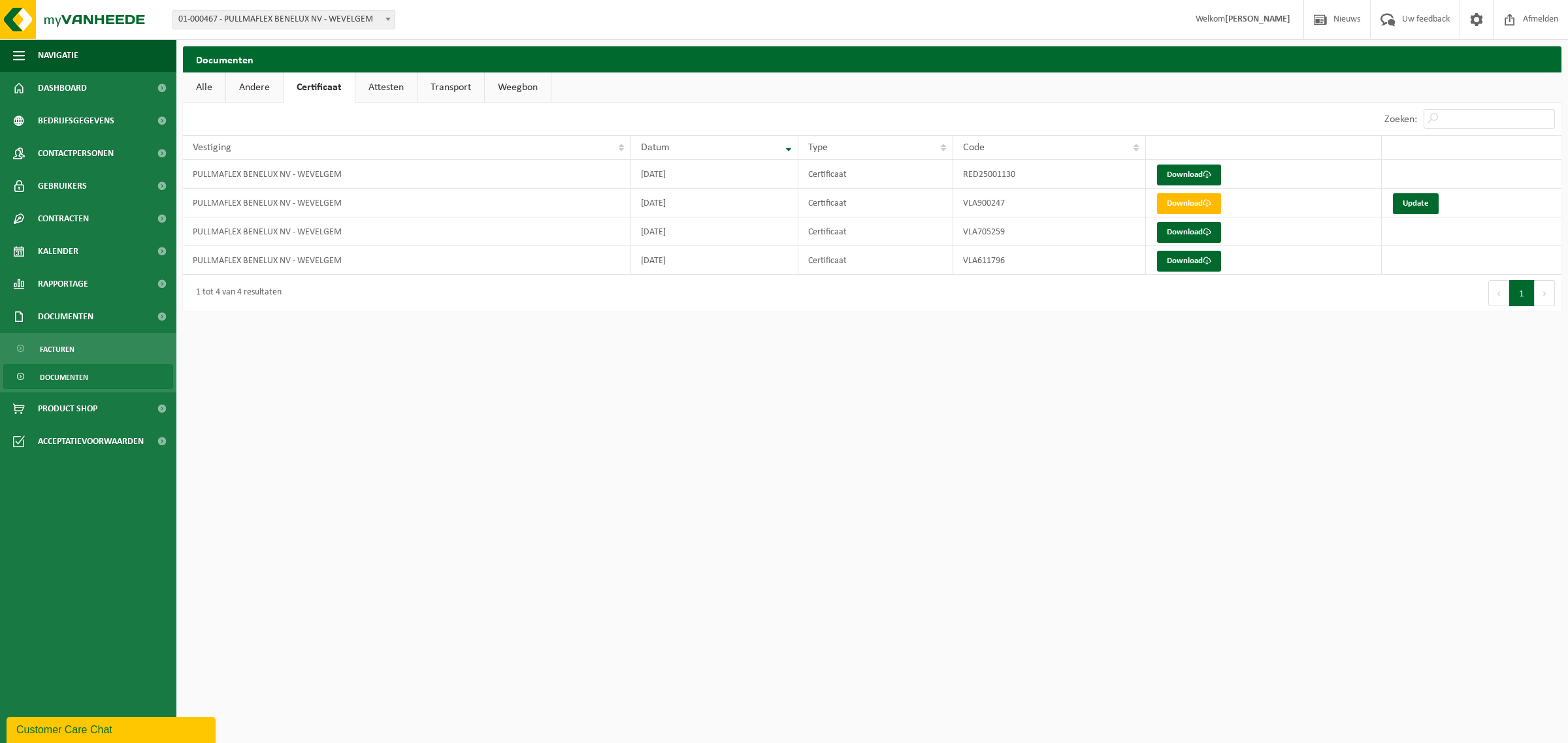
click at [390, 87] on link "Attesten" at bounding box center [386, 87] width 61 height 30
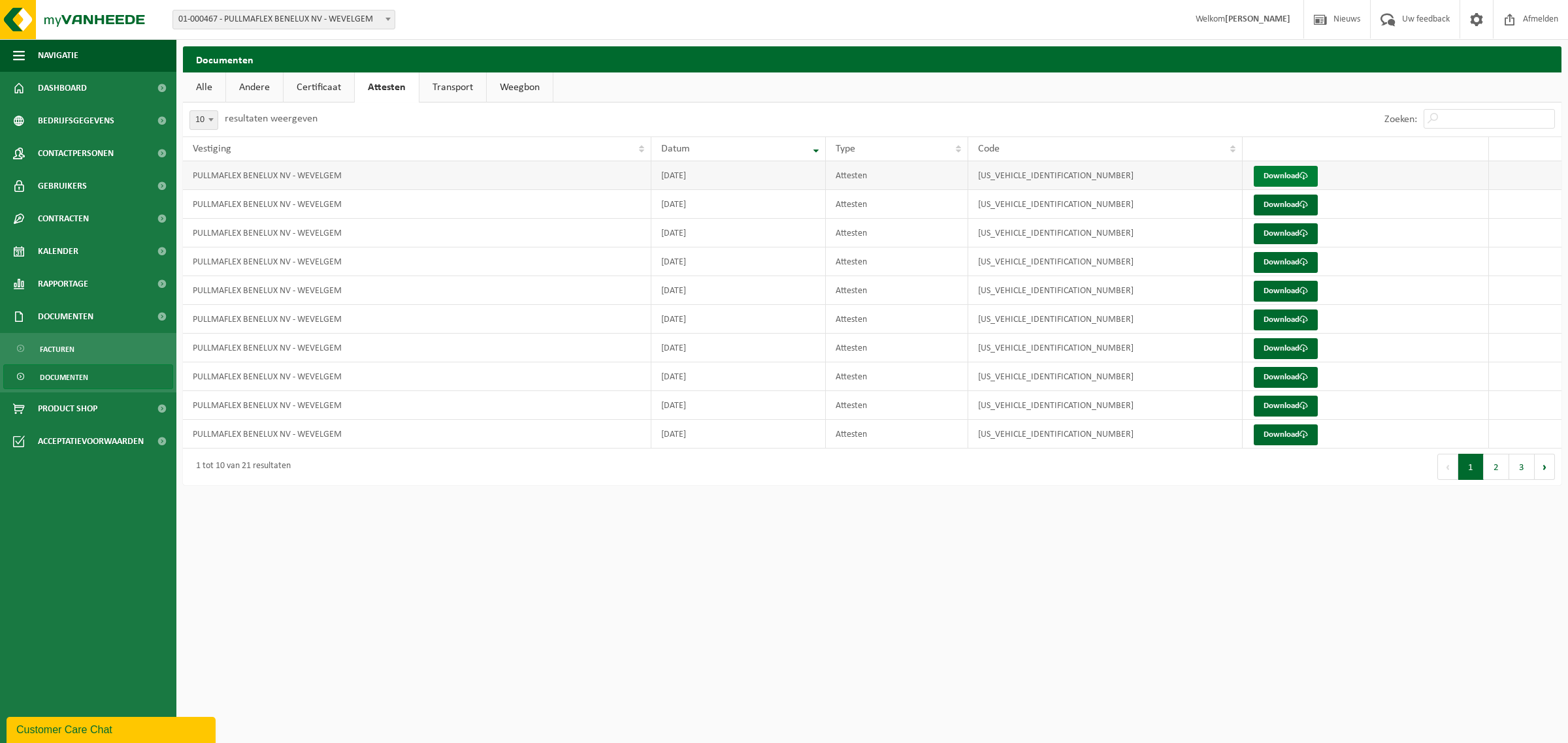
click at [1280, 177] on link "Download" at bounding box center [1285, 176] width 64 height 21
click at [1276, 203] on link "Download" at bounding box center [1285, 204] width 64 height 21
click at [1295, 178] on link "Download" at bounding box center [1285, 176] width 64 height 21
click at [1275, 177] on link "Download" at bounding box center [1285, 176] width 64 height 21
click at [319, 89] on link "Certificaat" at bounding box center [319, 87] width 71 height 30
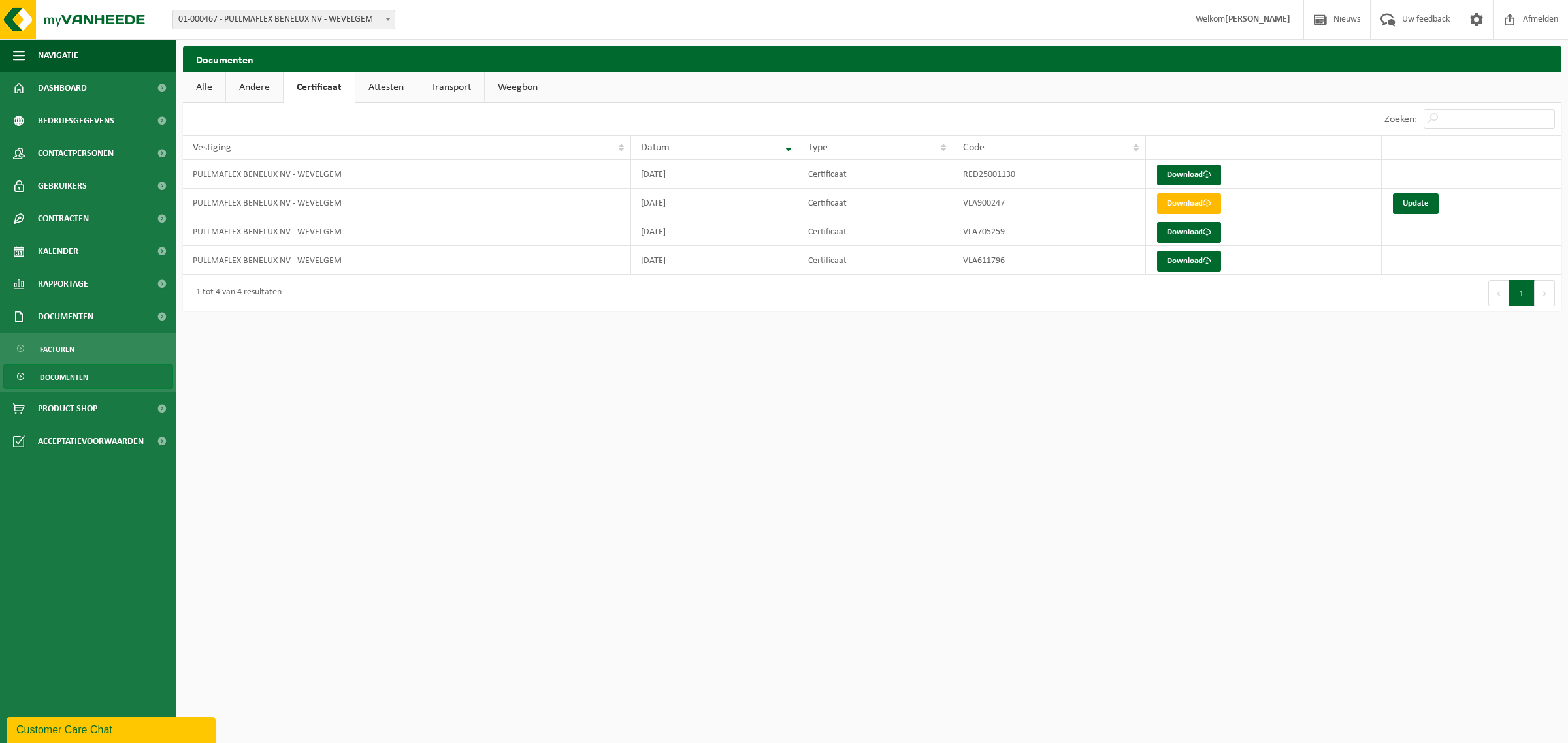
click at [379, 89] on link "Attesten" at bounding box center [386, 87] width 61 height 30
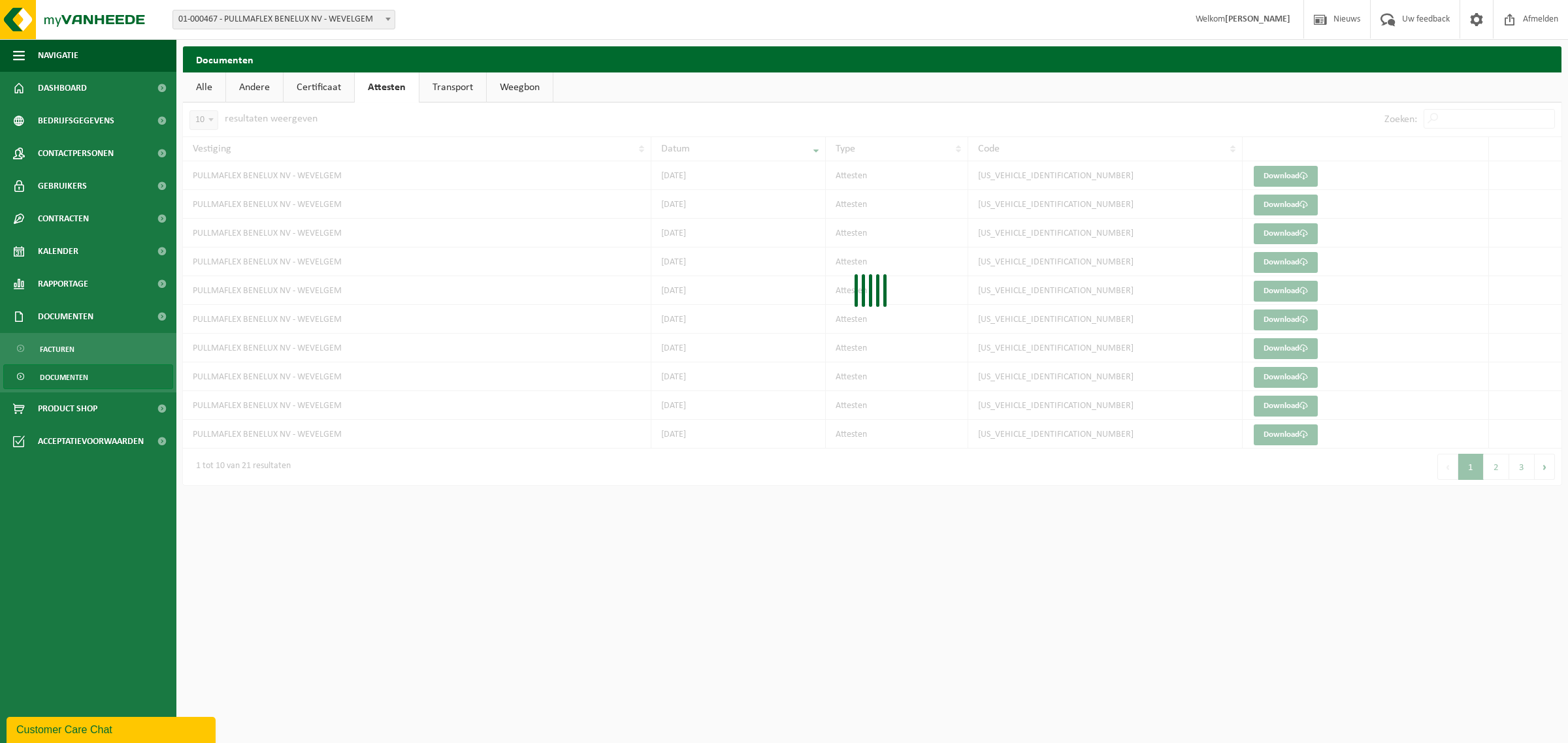
click at [379, 87] on link "Attesten" at bounding box center [387, 87] width 64 height 30
